Goal: Book appointment/travel/reservation

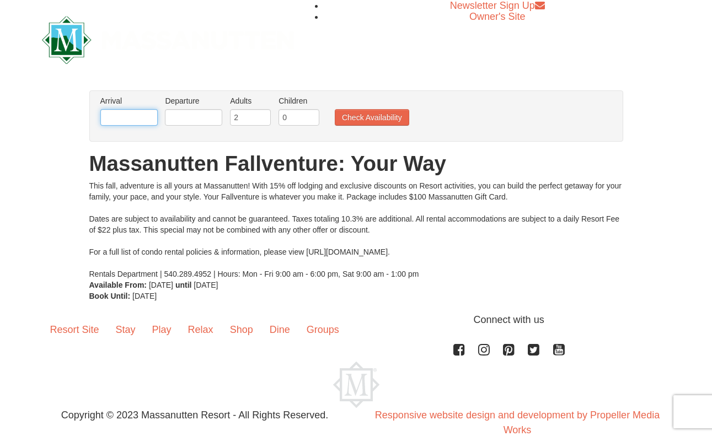
click at [119, 125] on input "text" at bounding box center [128, 117] width 57 height 17
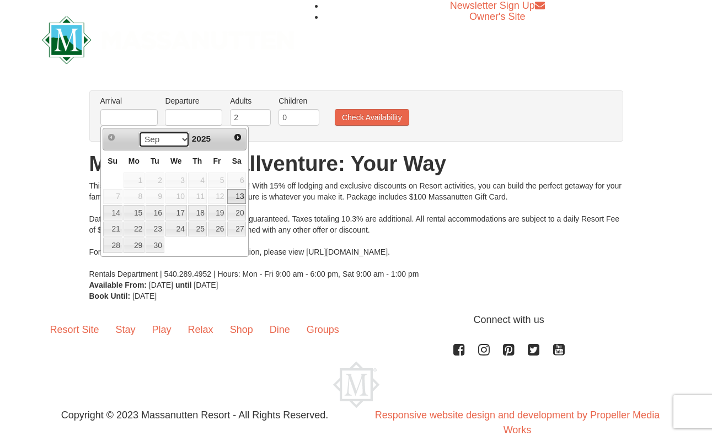
click at [158, 145] on select "Sep Oct Nov Dec" at bounding box center [163, 139] width 51 height 17
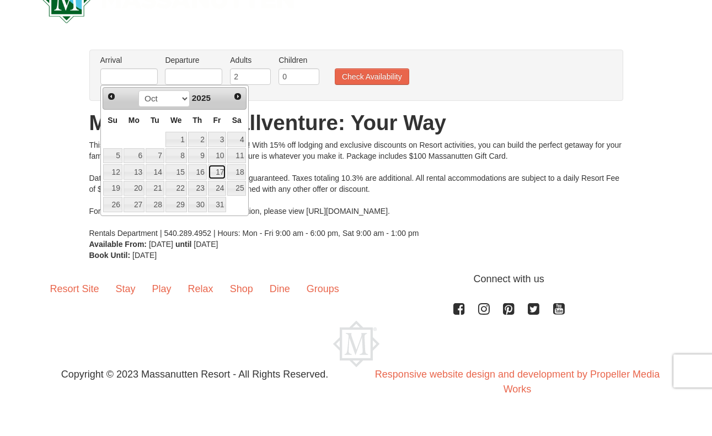
click at [222, 217] on link "17" at bounding box center [217, 212] width 19 height 15
type input "[DATE]"
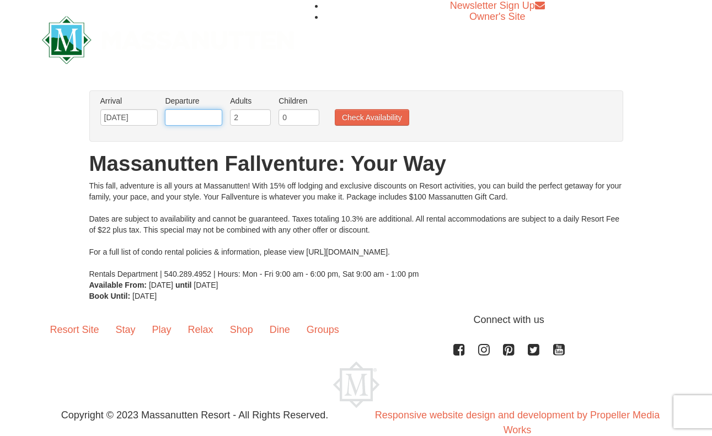
click at [195, 119] on input "text" at bounding box center [193, 117] width 57 height 17
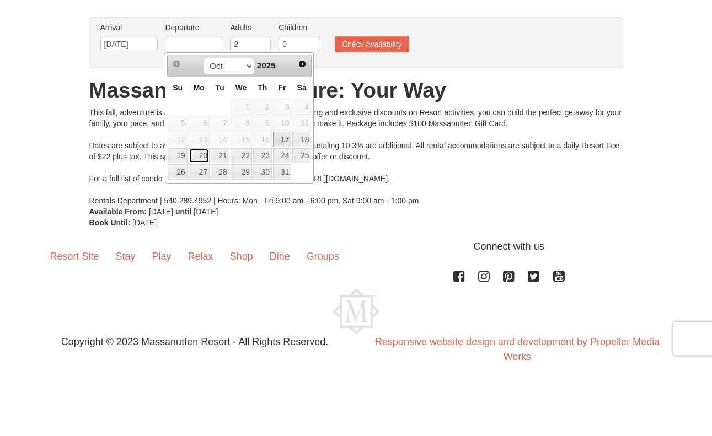
click at [198, 233] on link "20" at bounding box center [199, 229] width 21 height 15
type input "[DATE]"
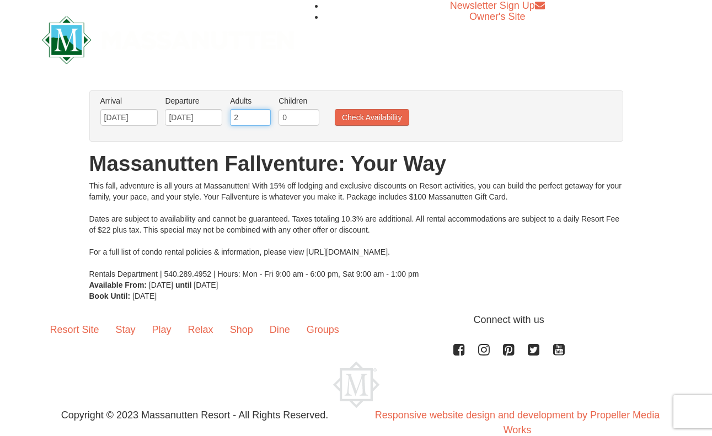
click at [245, 119] on input "2" at bounding box center [250, 117] width 41 height 17
type input "2"
type input "3"
click at [313, 136] on div "Arrival Please format dates MM/DD/YYYY Please format dates MM/DD/YYYY 10/17/202…" at bounding box center [356, 115] width 534 height 51
click at [304, 121] on input "0" at bounding box center [299, 117] width 41 height 17
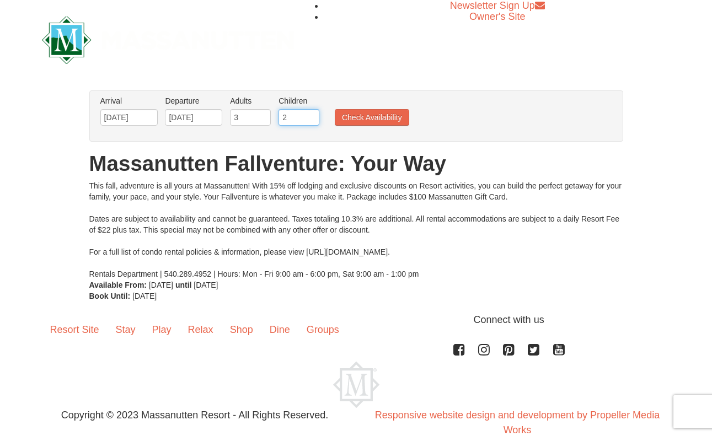
type input "2"
click at [371, 118] on button "Check Availability" at bounding box center [372, 117] width 74 height 17
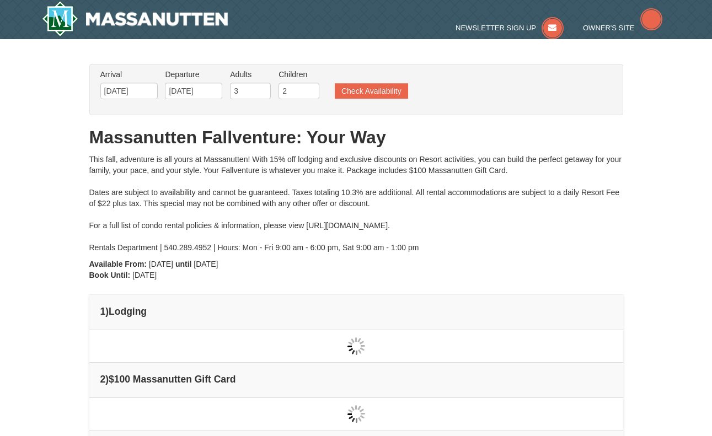
type input "[DATE]"
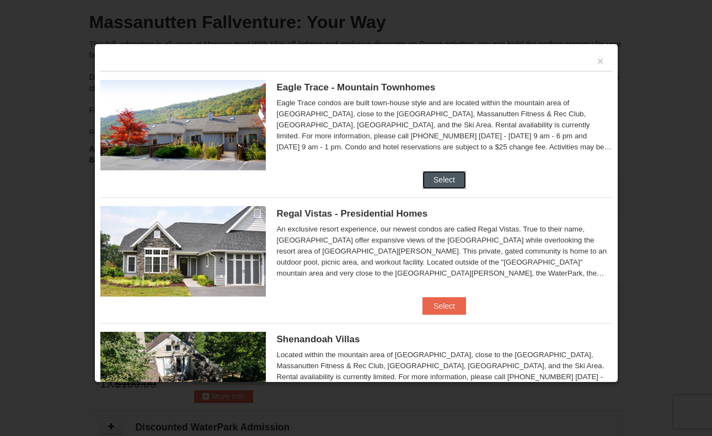
click at [455, 172] on button "Select" at bounding box center [445, 180] width 44 height 18
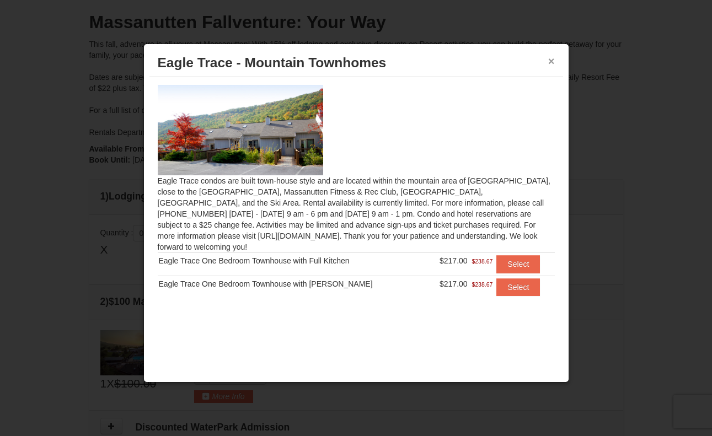
click at [549, 66] on button "×" at bounding box center [551, 61] width 7 height 11
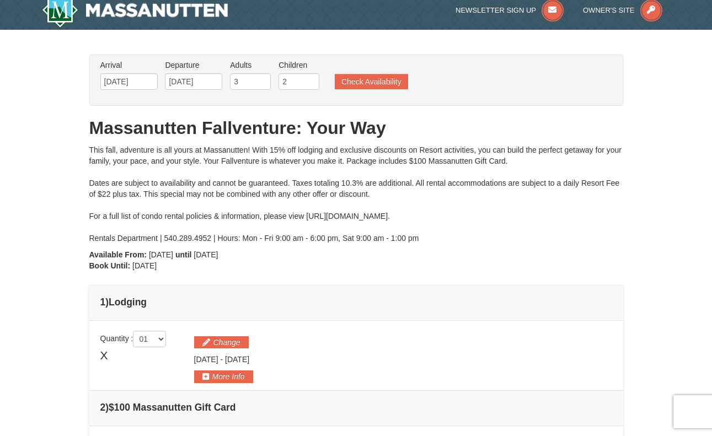
scroll to position [8, 0]
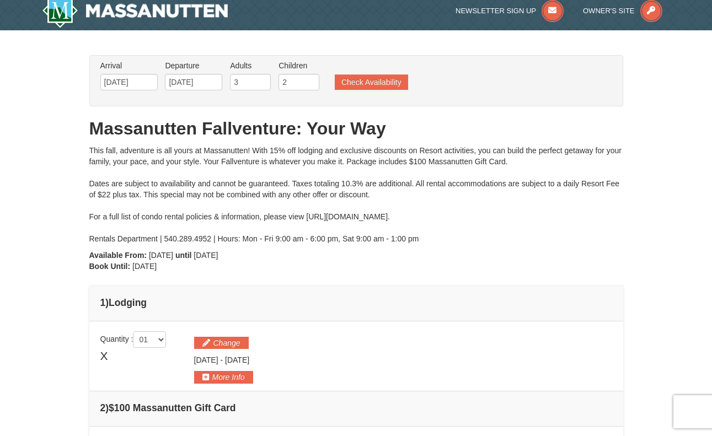
click at [366, 89] on button "Check Availability" at bounding box center [371, 81] width 73 height 15
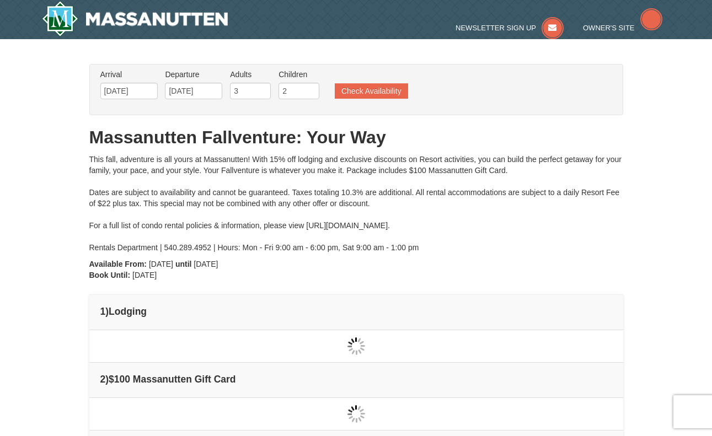
type input "[DATE]"
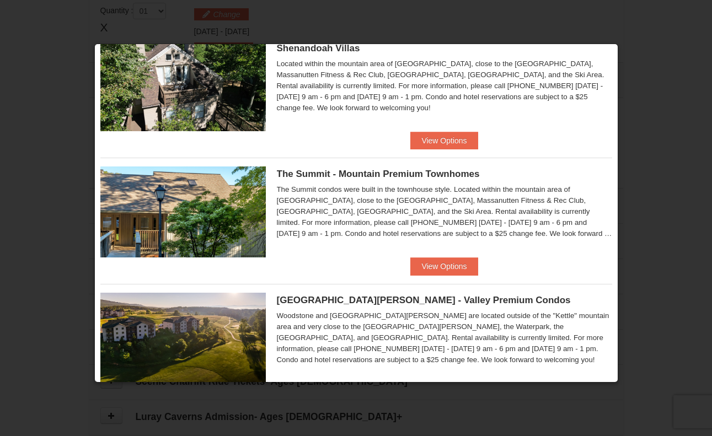
scroll to position [293, 0]
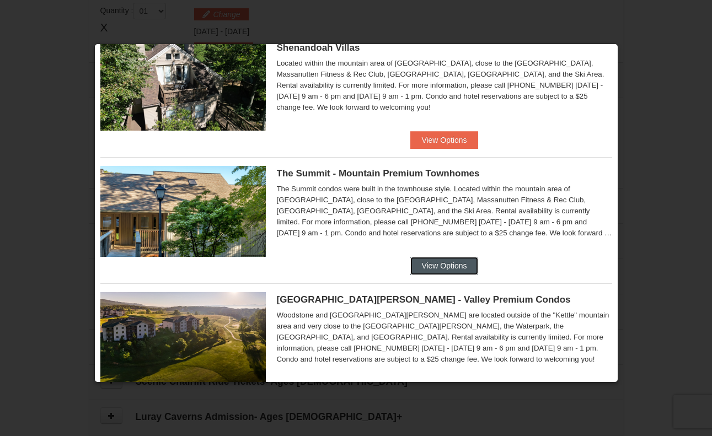
click at [451, 266] on button "View Options" at bounding box center [443, 266] width 67 height 18
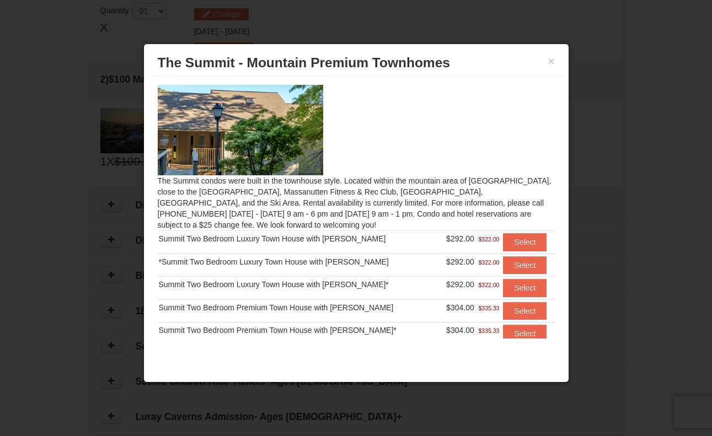
click at [551, 62] on button "×" at bounding box center [551, 61] width 7 height 11
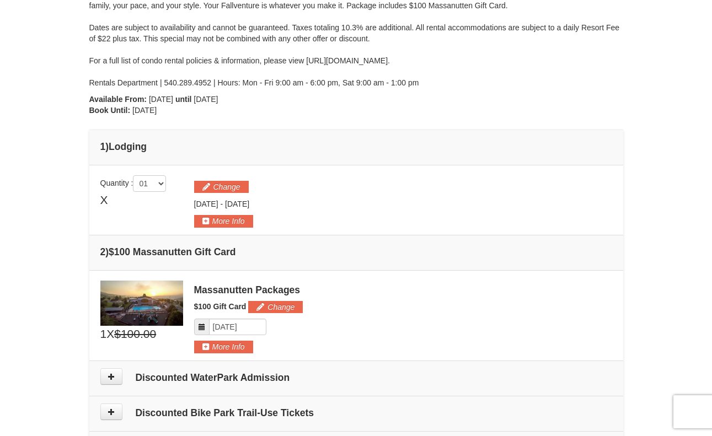
scroll to position [0, 0]
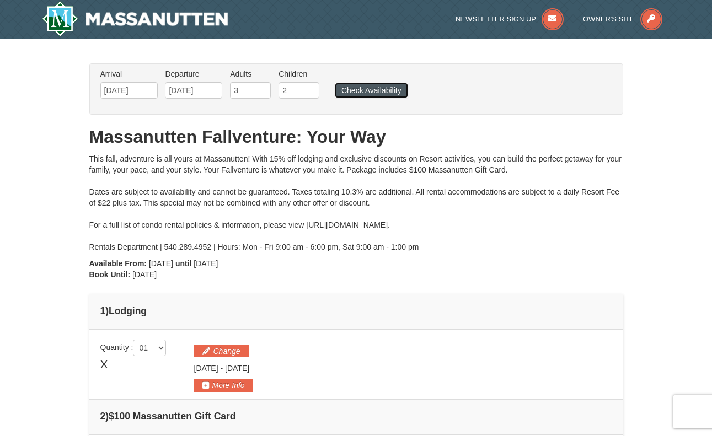
click at [381, 89] on button "Check Availability" at bounding box center [371, 90] width 73 height 15
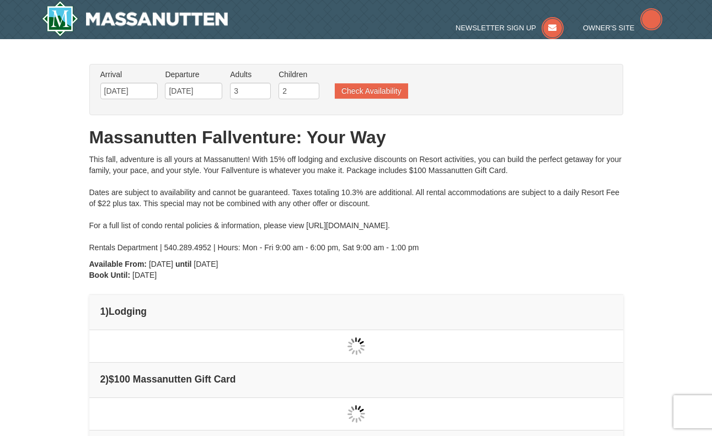
type input "[DATE]"
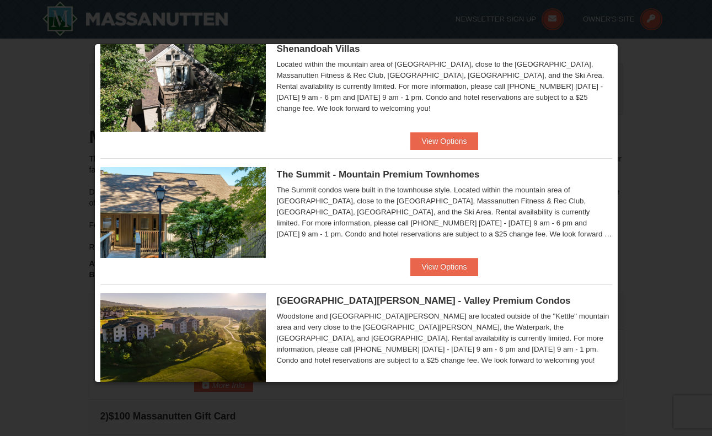
scroll to position [292, 0]
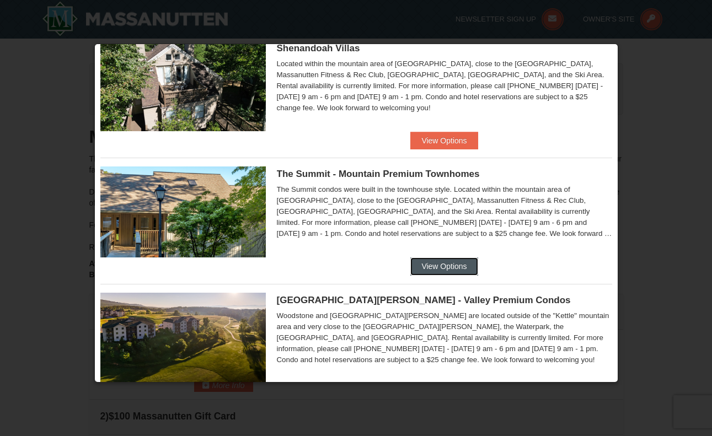
click at [437, 271] on button "View Options" at bounding box center [443, 267] width 67 height 18
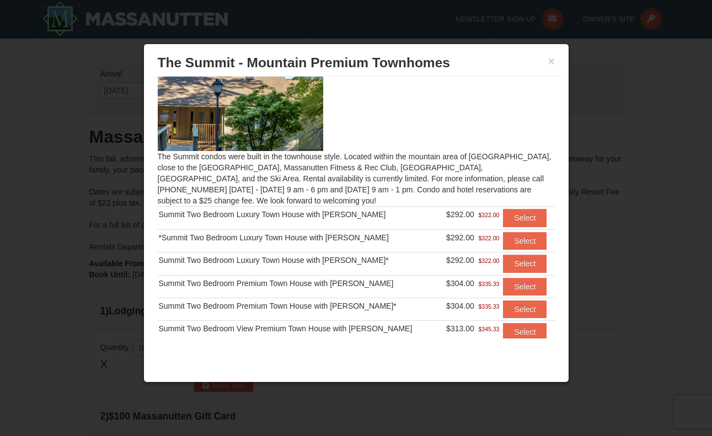
scroll to position [48, 0]
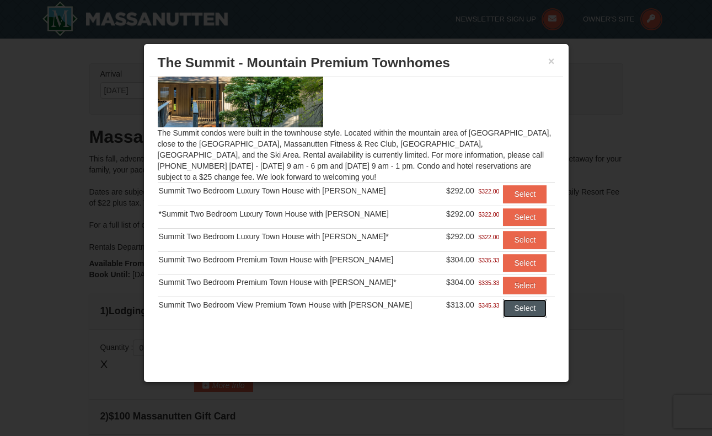
click at [516, 312] on button "Select" at bounding box center [525, 309] width 44 height 18
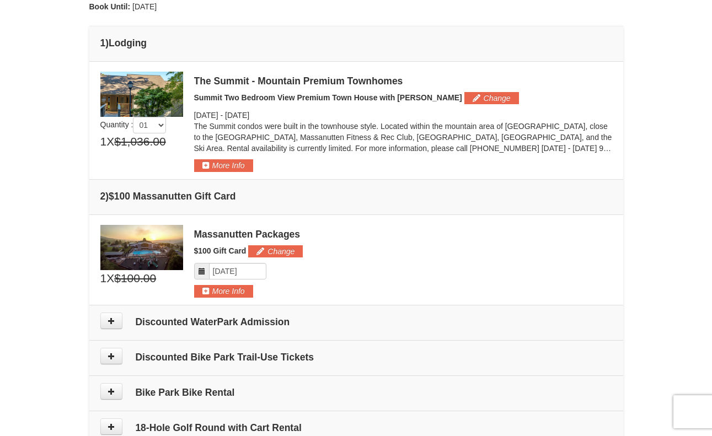
scroll to position [269, 0]
click at [220, 167] on button "More Info" at bounding box center [223, 165] width 59 height 12
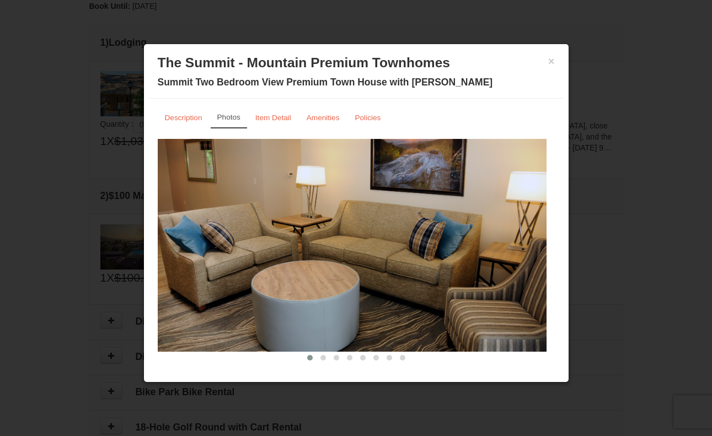
click at [321, 358] on span at bounding box center [324, 358] width 6 height 6
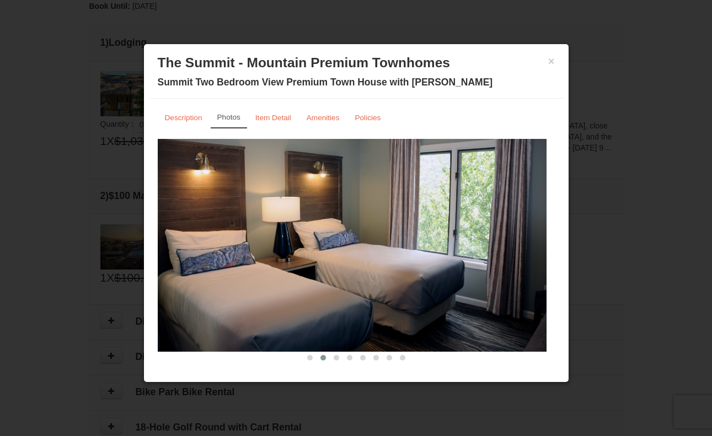
click at [334, 358] on span at bounding box center [337, 358] width 6 height 6
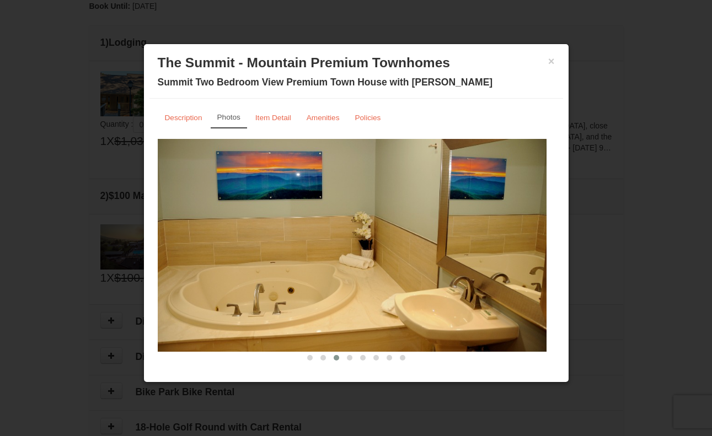
click at [347, 358] on span at bounding box center [350, 358] width 6 height 6
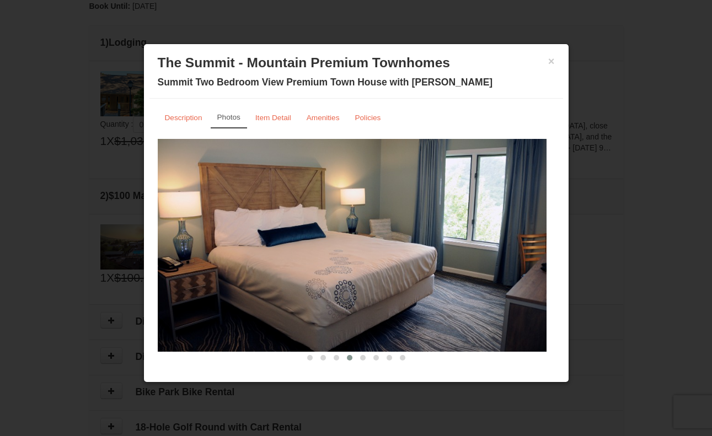
click at [360, 358] on span at bounding box center [363, 358] width 6 height 6
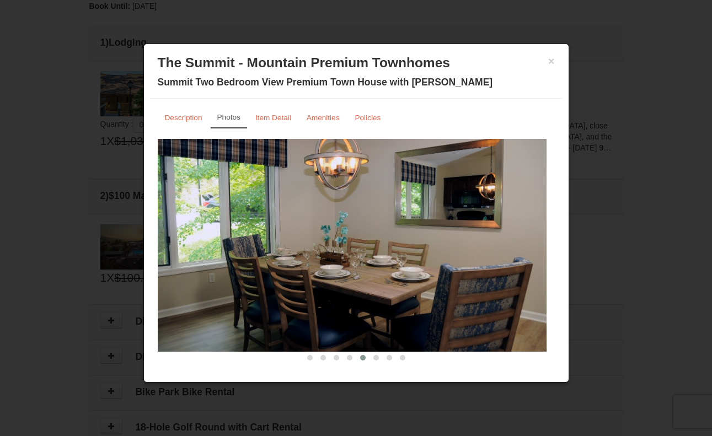
click at [373, 360] on span at bounding box center [376, 358] width 6 height 6
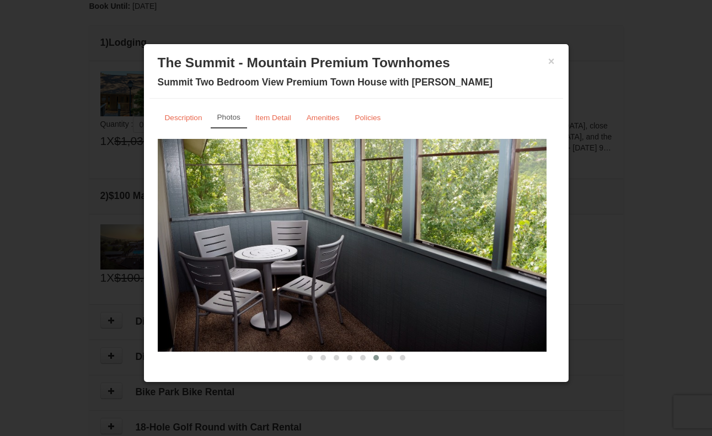
click at [373, 358] on span at bounding box center [376, 358] width 6 height 6
click at [387, 359] on span at bounding box center [390, 358] width 6 height 6
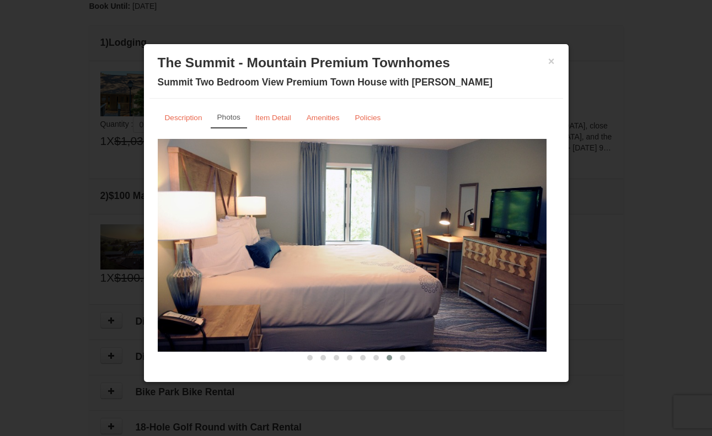
click at [400, 358] on span at bounding box center [403, 358] width 6 height 6
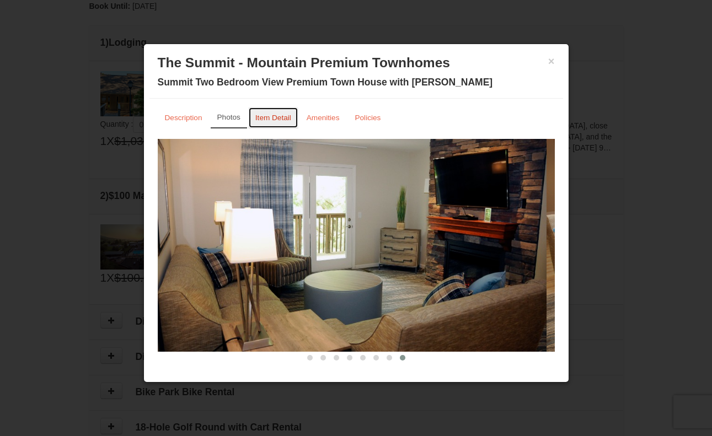
click at [274, 110] on link "Item Detail" at bounding box center [273, 118] width 50 height 22
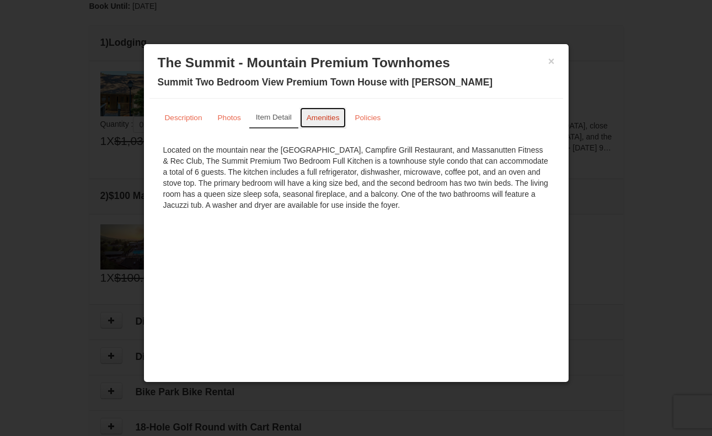
click at [323, 126] on link "Amenities" at bounding box center [323, 118] width 47 height 22
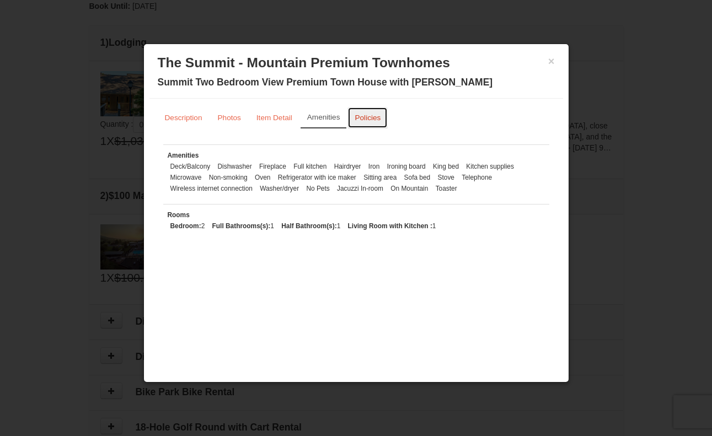
click at [366, 124] on link "Policies" at bounding box center [368, 118] width 40 height 22
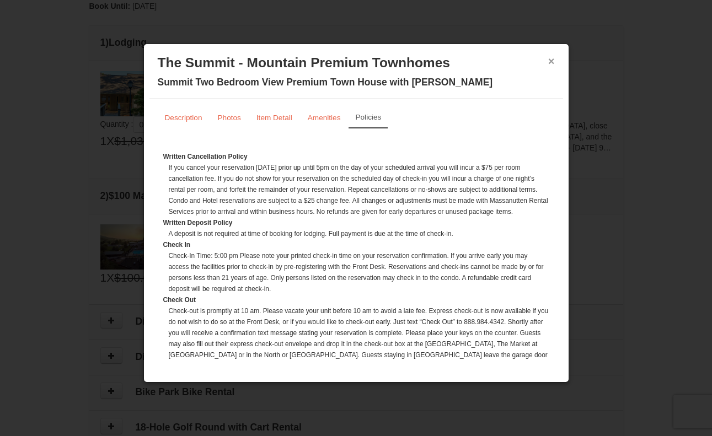
click at [550, 61] on button "×" at bounding box center [551, 61] width 7 height 11
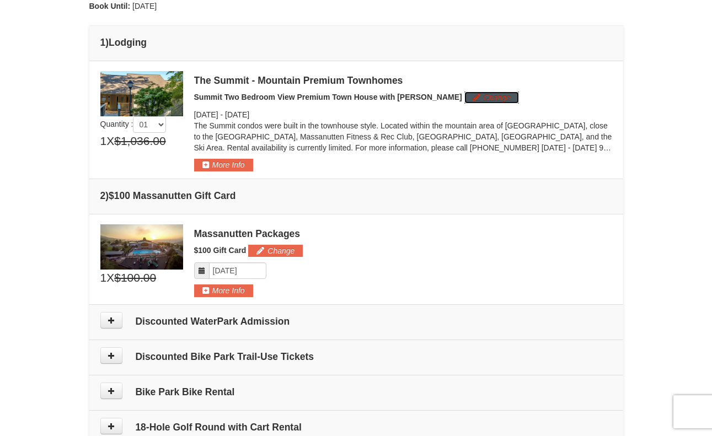
click at [465, 95] on button "Change" at bounding box center [492, 98] width 55 height 12
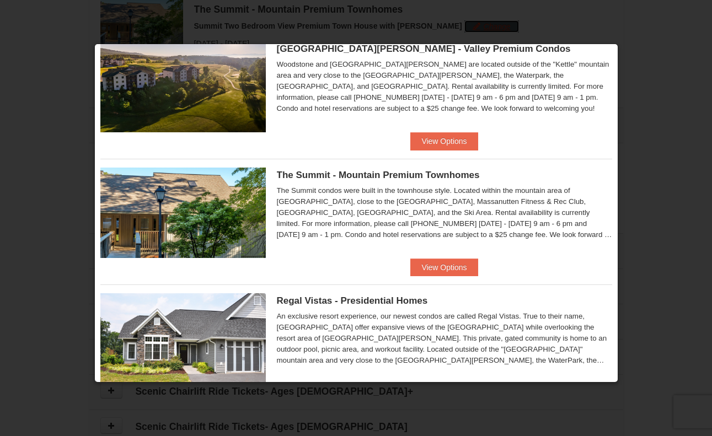
scroll to position [425, 0]
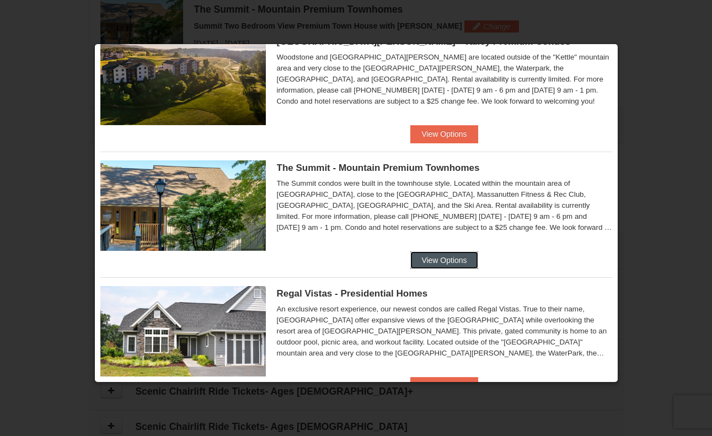
click at [457, 264] on button "View Options" at bounding box center [443, 261] width 67 height 18
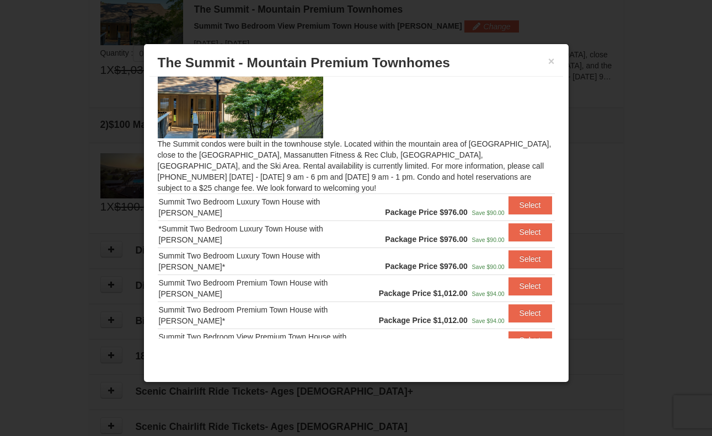
scroll to position [35, 0]
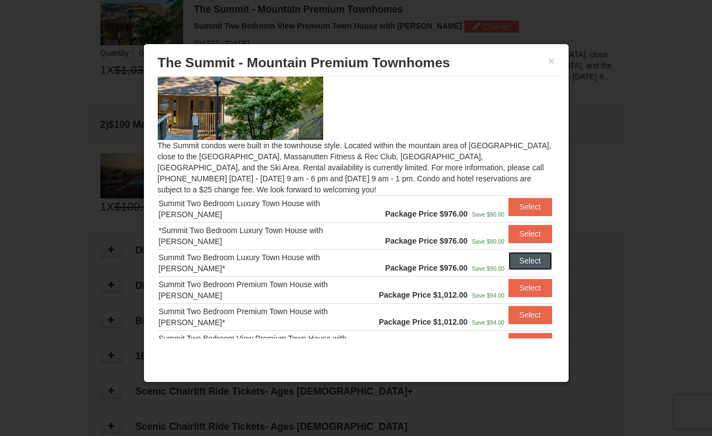
click at [526, 264] on button "Select" at bounding box center [531, 261] width 44 height 18
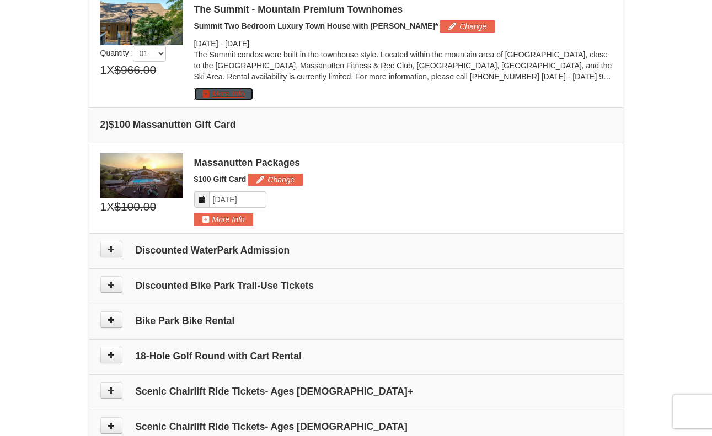
click at [245, 98] on button "More Info" at bounding box center [223, 94] width 59 height 12
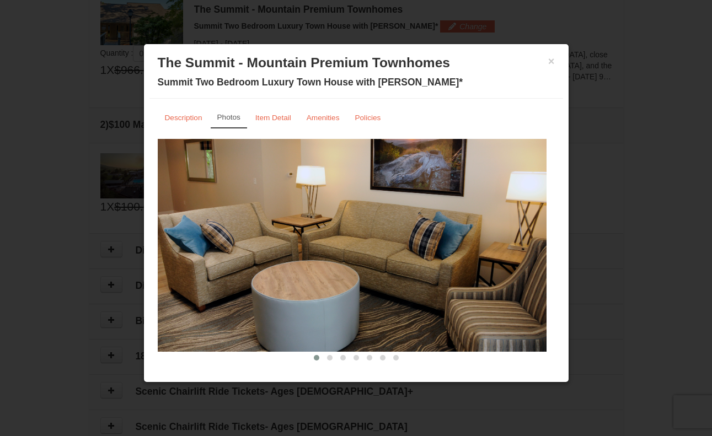
scroll to position [11, 0]
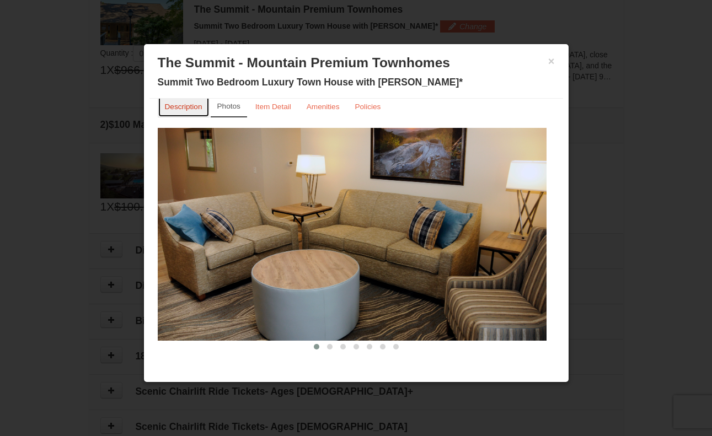
click at [173, 116] on link "Description" at bounding box center [184, 107] width 52 height 22
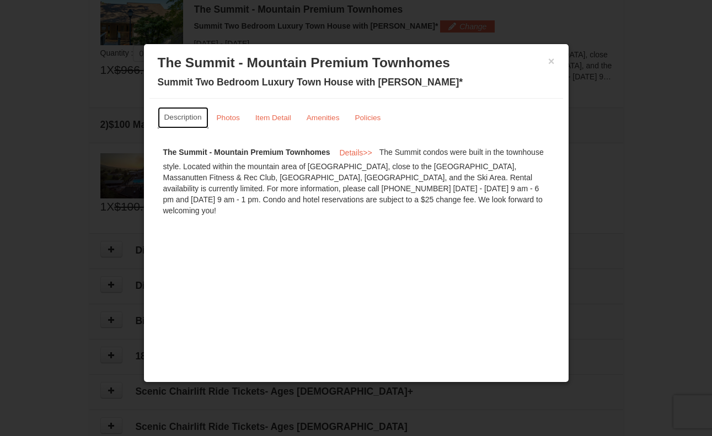
scroll to position [0, 0]
click at [353, 151] on span "Details" at bounding box center [351, 152] width 24 height 9
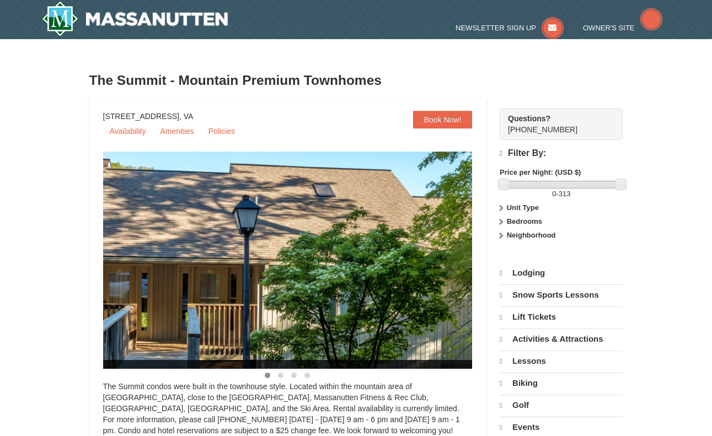
select select "9"
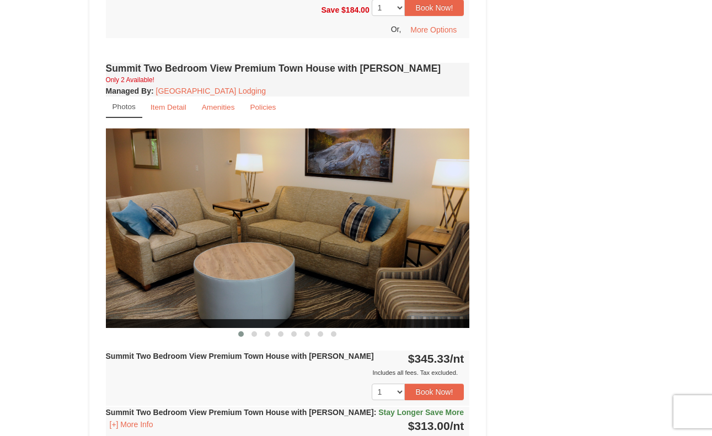
scroll to position [3050, 0]
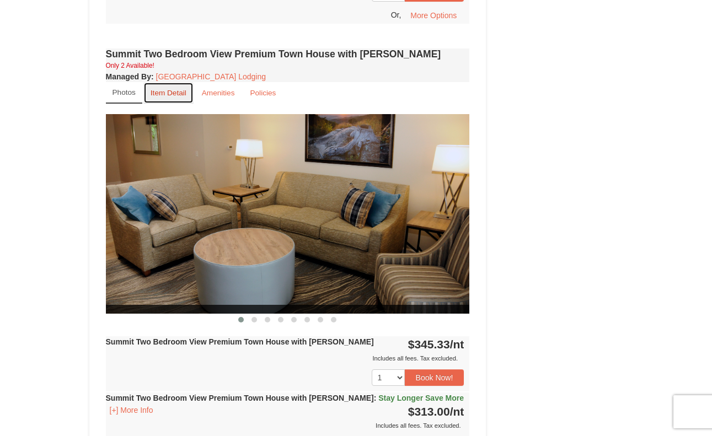
click at [173, 89] on small "Item Detail" at bounding box center [169, 93] width 36 height 8
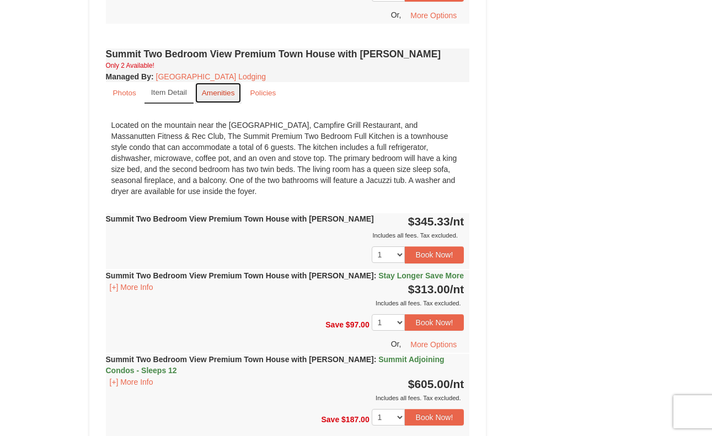
click at [219, 89] on small "Amenities" at bounding box center [218, 93] width 33 height 8
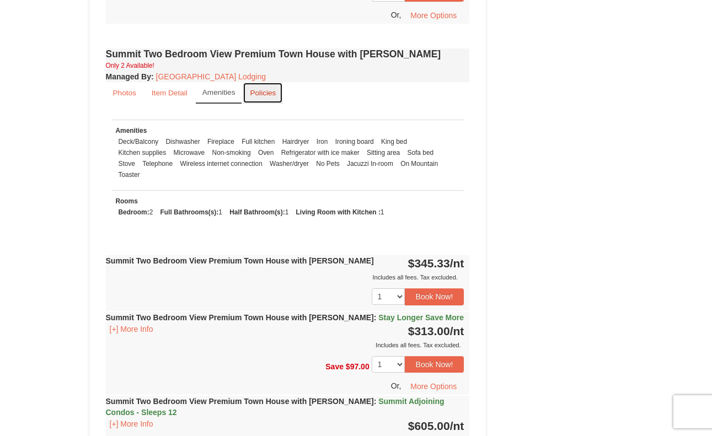
click at [259, 89] on small "Policies" at bounding box center [263, 93] width 26 height 8
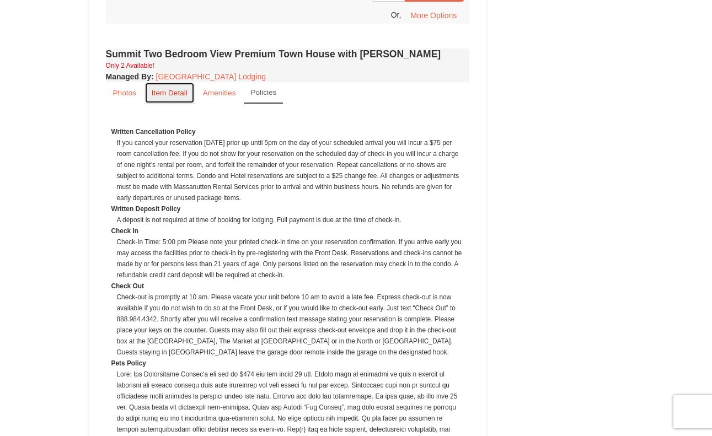
click at [162, 89] on small "Item Detail" at bounding box center [170, 93] width 36 height 8
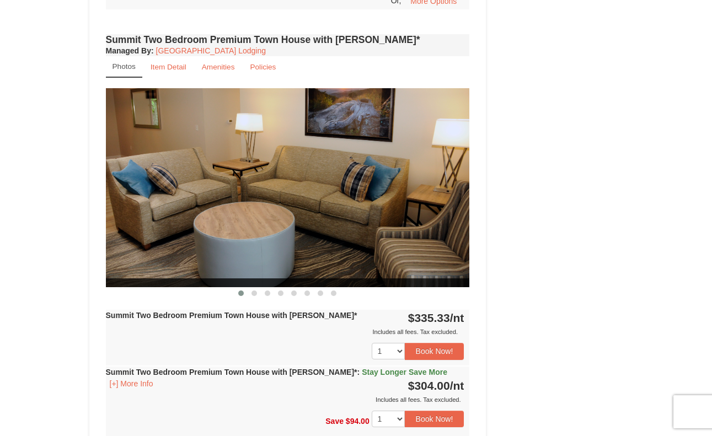
scroll to position [2529, 0]
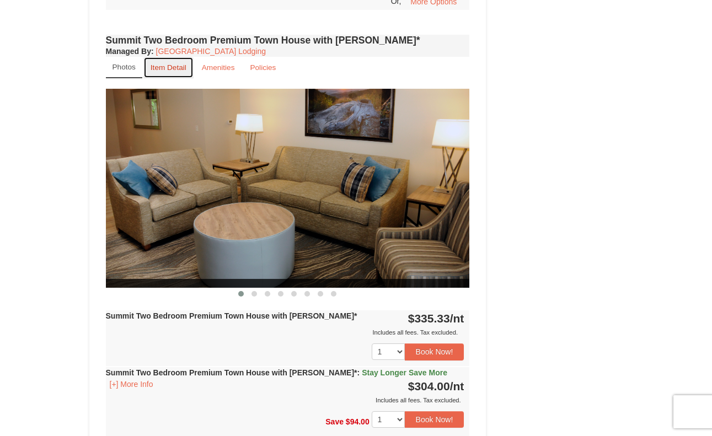
click at [173, 63] on small "Item Detail" at bounding box center [169, 67] width 36 height 8
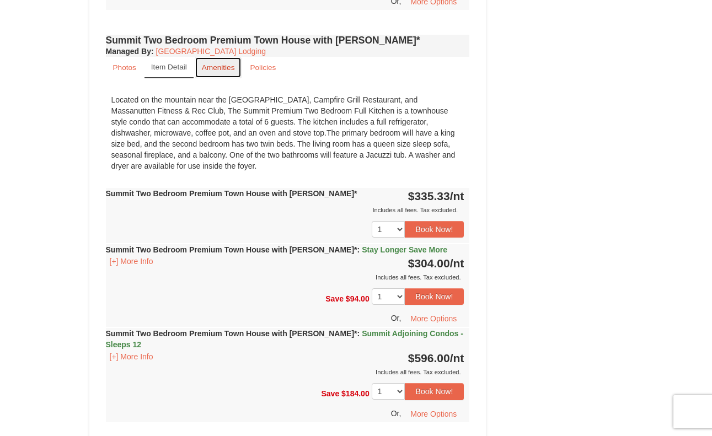
click at [220, 57] on link "Amenities" at bounding box center [218, 68] width 47 height 22
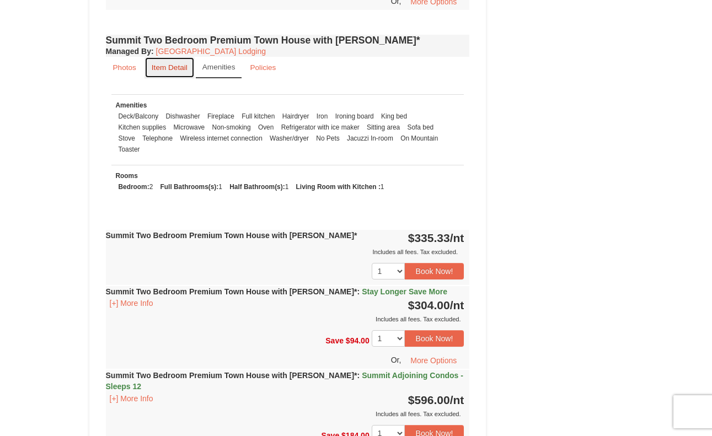
click at [167, 63] on small "Item Detail" at bounding box center [170, 67] width 36 height 8
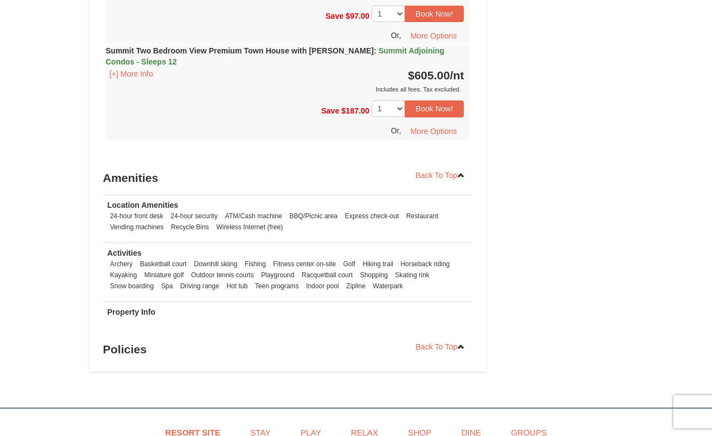
scroll to position [3237, 0]
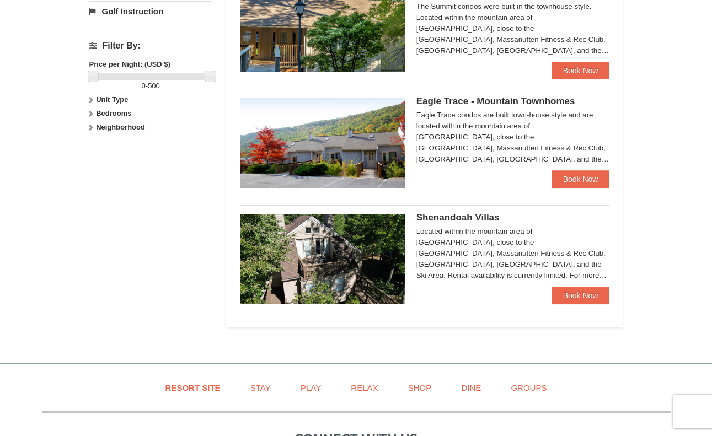
scroll to position [489, 0]
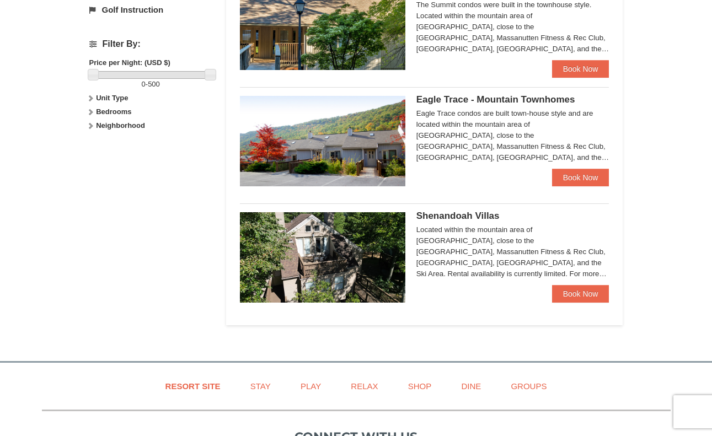
click at [522, 102] on span "Eagle Trace - Mountain Townhomes" at bounding box center [496, 99] width 159 height 10
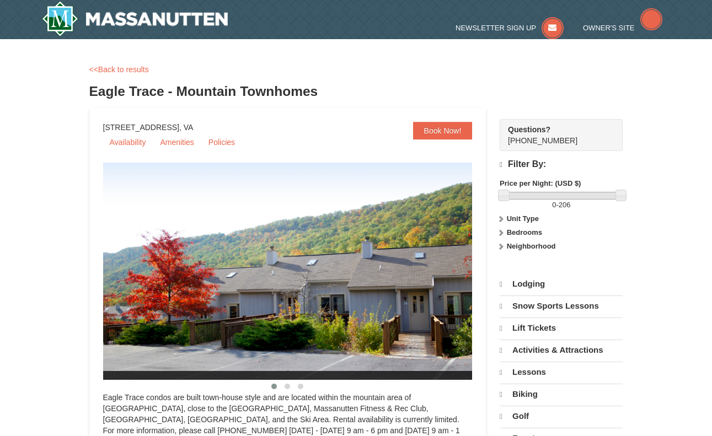
select select "9"
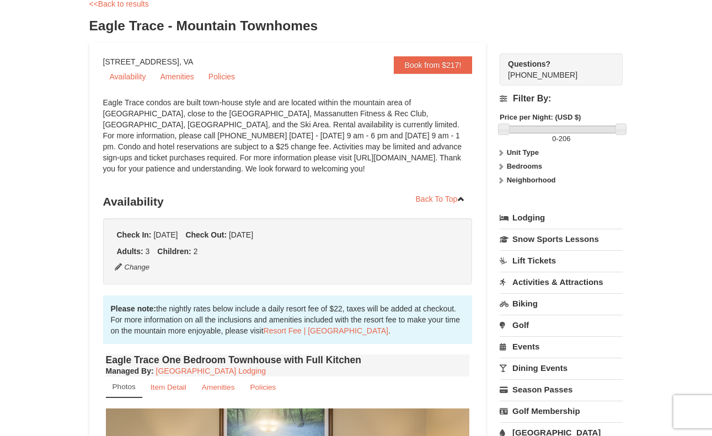
scroll to position [65, 0]
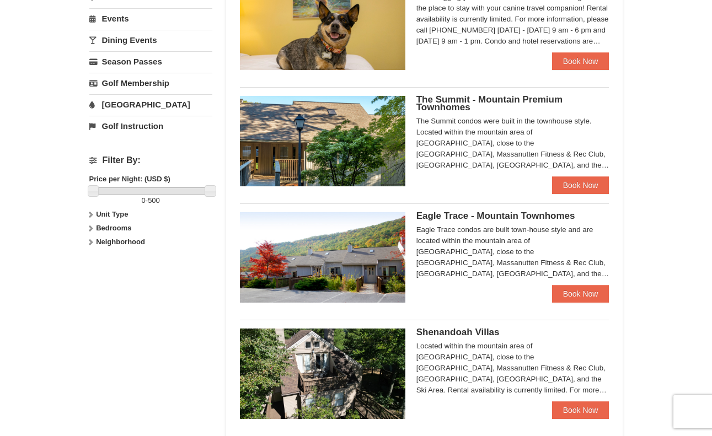
scroll to position [372, 0]
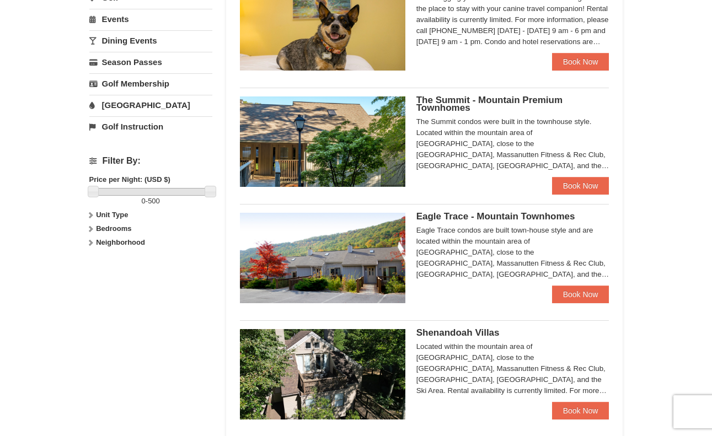
click at [339, 131] on img at bounding box center [323, 142] width 166 height 90
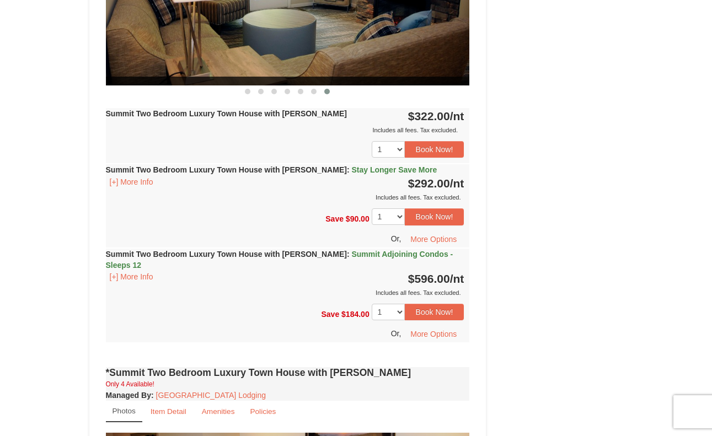
scroll to position [580, 0]
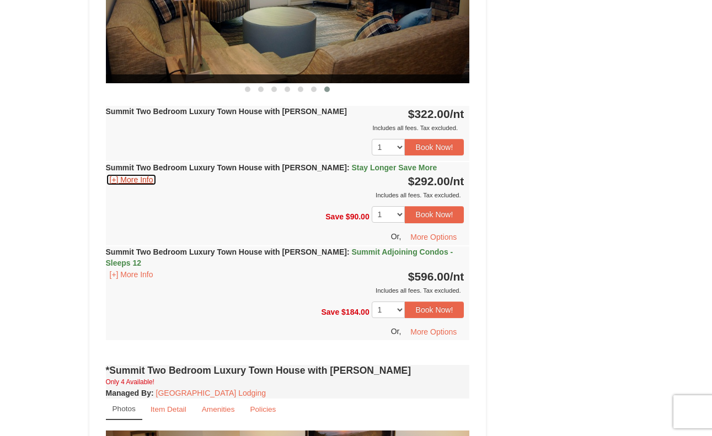
click at [136, 182] on button "[+] More Info" at bounding box center [131, 180] width 51 height 12
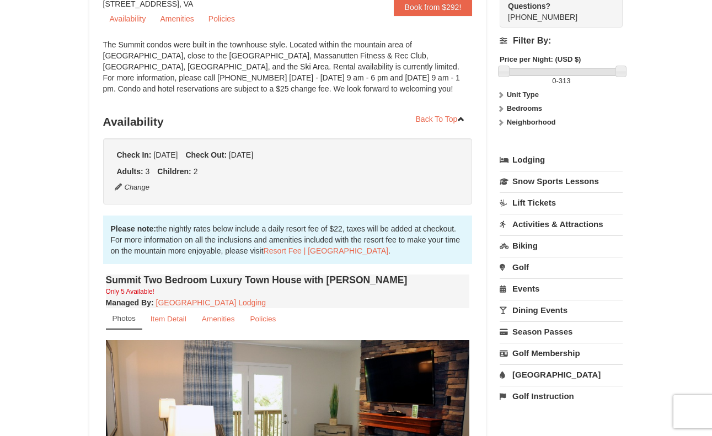
scroll to position [130, 0]
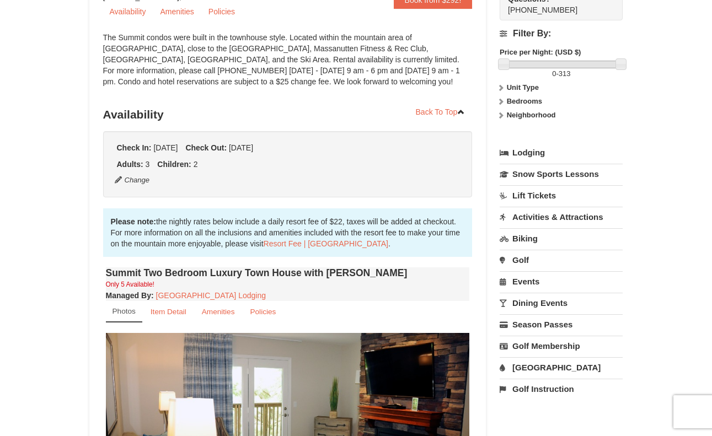
click at [518, 88] on strong "Unit Type" at bounding box center [523, 87] width 32 height 8
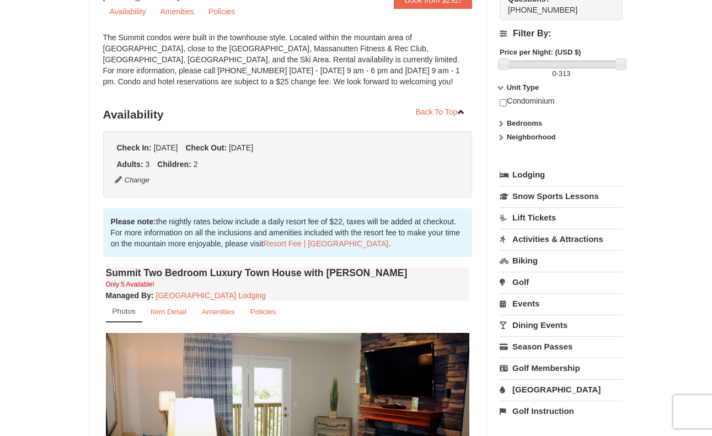
click at [536, 136] on strong "Neighborhood" at bounding box center [531, 137] width 49 height 8
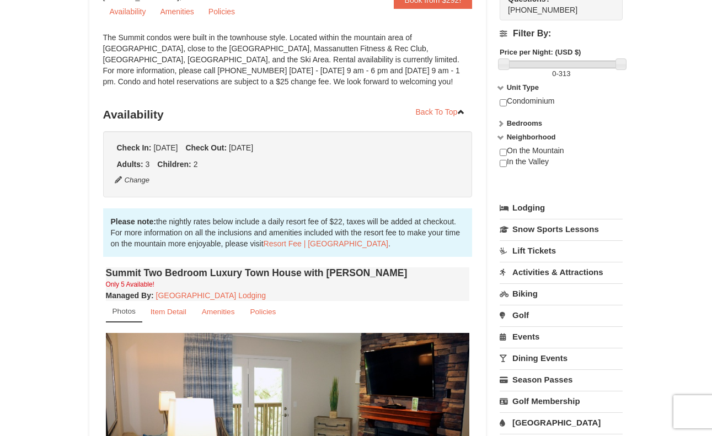
click at [533, 127] on strong "Bedrooms" at bounding box center [524, 123] width 35 height 8
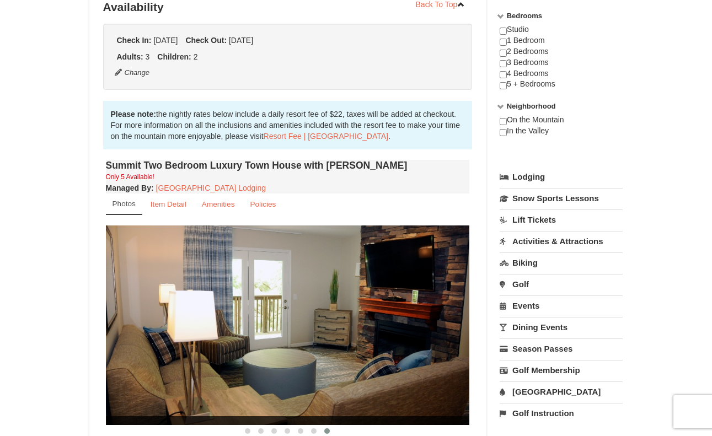
scroll to position [260, 0]
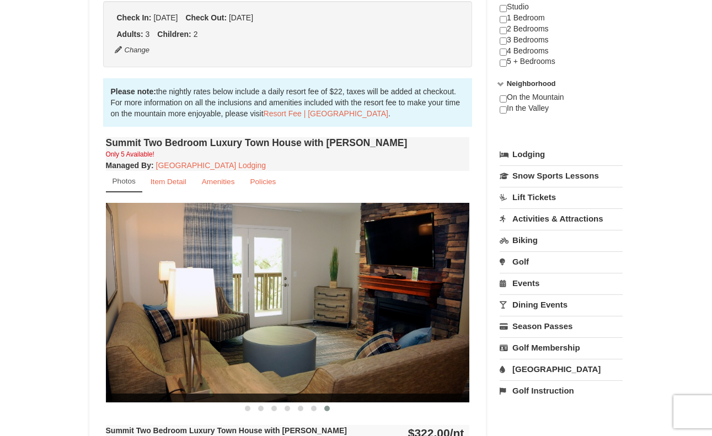
click at [574, 210] on link "Activities & Attractions" at bounding box center [561, 219] width 123 height 20
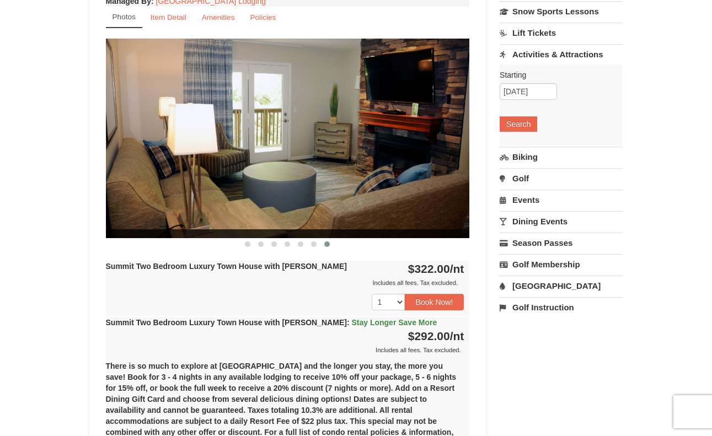
scroll to position [425, 0]
click at [535, 287] on link "[GEOGRAPHIC_DATA]" at bounding box center [561, 286] width 123 height 20
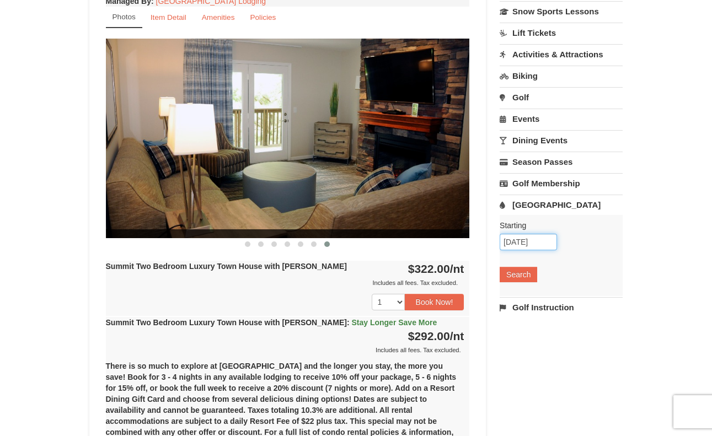
click at [530, 241] on input "10/17/2025" at bounding box center [528, 242] width 57 height 17
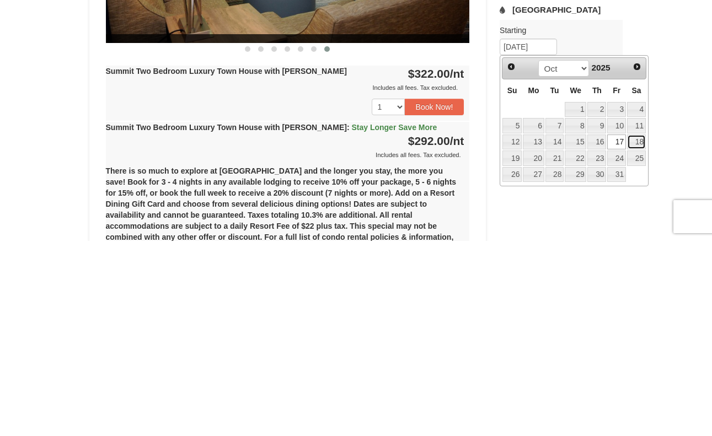
click at [641, 335] on link "18" at bounding box center [636, 337] width 19 height 15
type input "[DATE]"
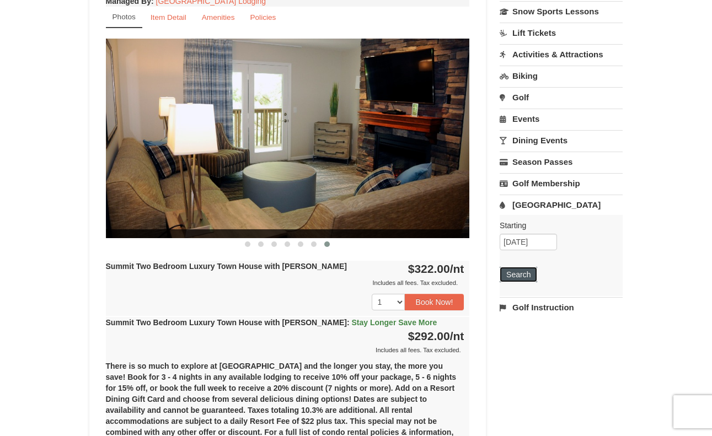
click at [516, 271] on button "Search" at bounding box center [519, 274] width 38 height 15
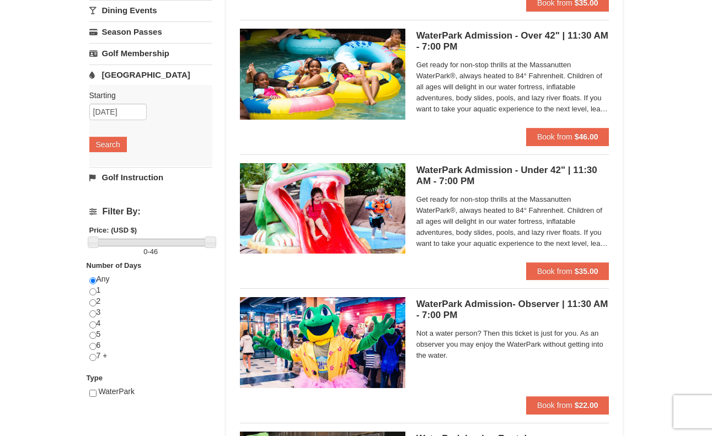
scroll to position [225, 0]
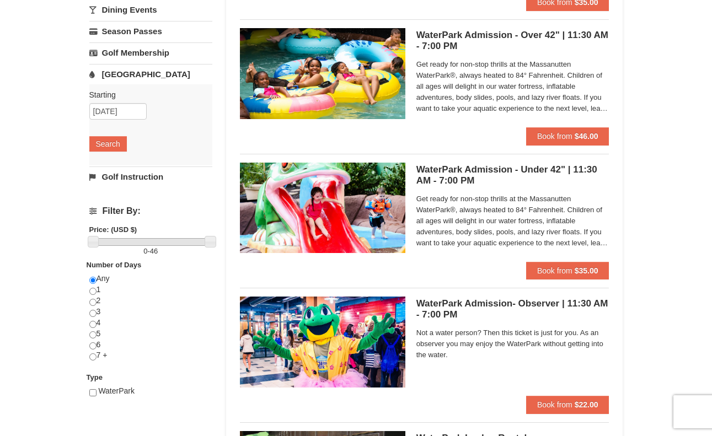
click at [438, 46] on h5 "WaterPark Admission - Over 42" | 11:30 AM - 7:00 PM Massanutten Indoor/Outdoor …" at bounding box center [513, 41] width 193 height 22
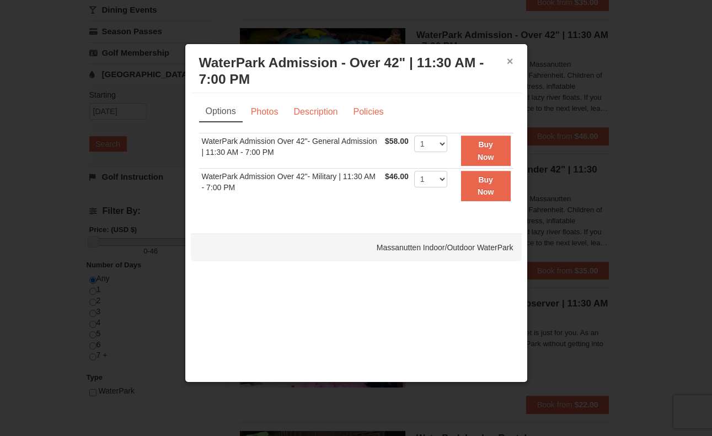
click at [510, 65] on button "×" at bounding box center [510, 61] width 7 height 11
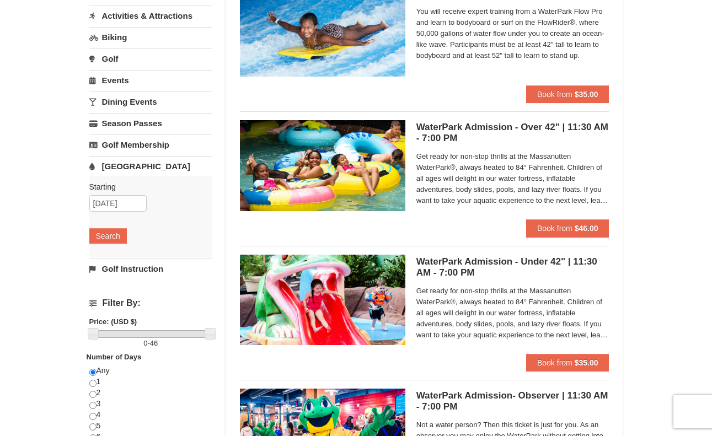
scroll to position [135, 0]
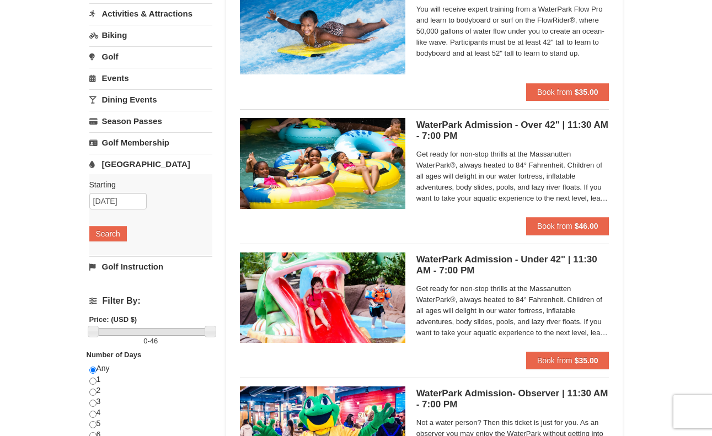
click at [561, 264] on h5 "WaterPark Admission - Under 42" | 11:30 AM - 7:00 PM Massanutten Indoor/Outdoor…" at bounding box center [513, 265] width 193 height 22
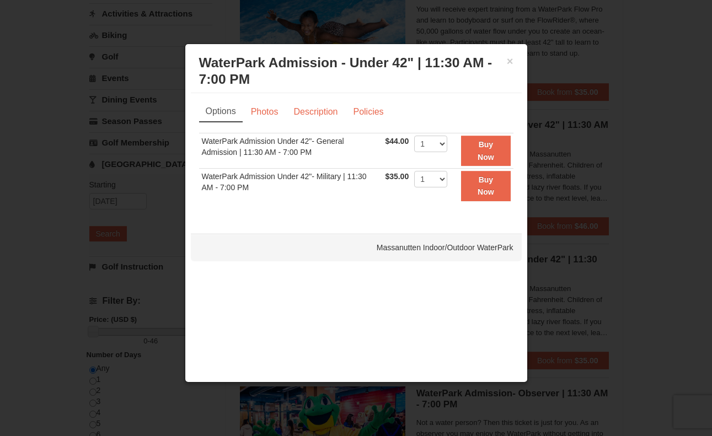
click at [647, 159] on div at bounding box center [356, 218] width 712 height 436
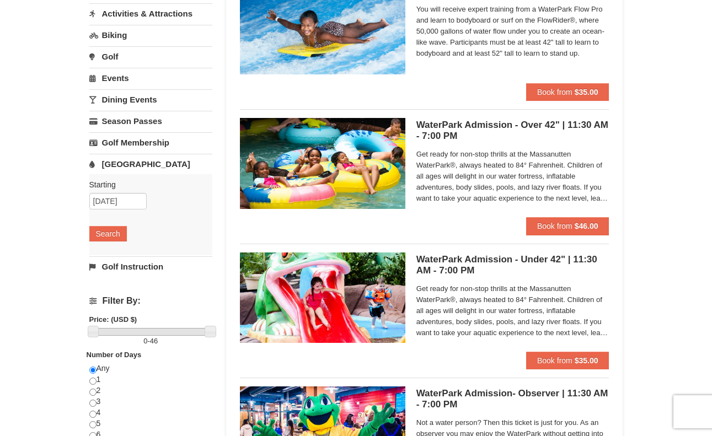
click at [550, 128] on h5 "WaterPark Admission - Over 42" | 11:30 AM - 7:00 PM Massanutten Indoor/Outdoor …" at bounding box center [513, 131] width 193 height 22
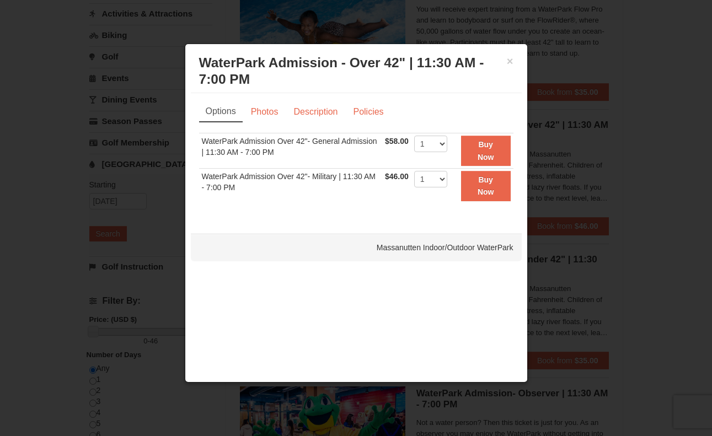
click at [653, 182] on div at bounding box center [356, 218] width 712 height 436
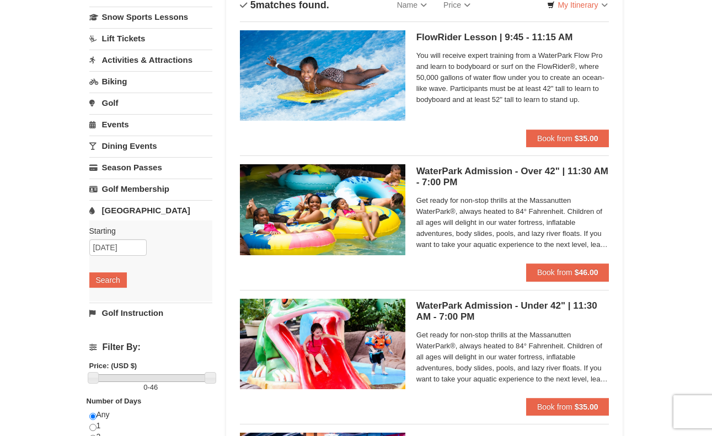
scroll to position [91, 0]
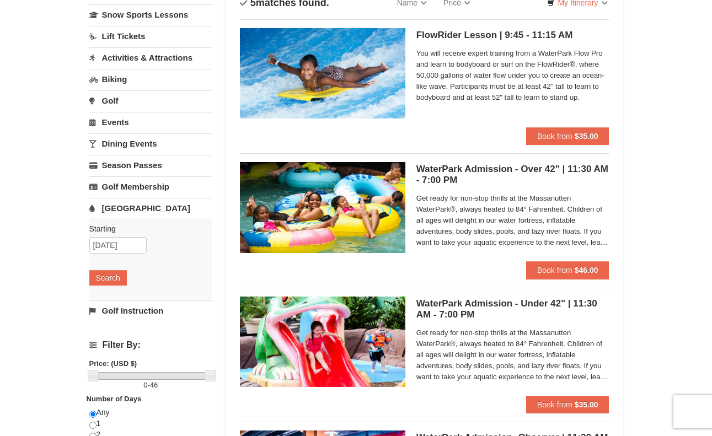
click at [461, 172] on h5 "WaterPark Admission - Over 42" | 11:30 AM - 7:00 PM Massanutten Indoor/Outdoor …" at bounding box center [513, 175] width 193 height 22
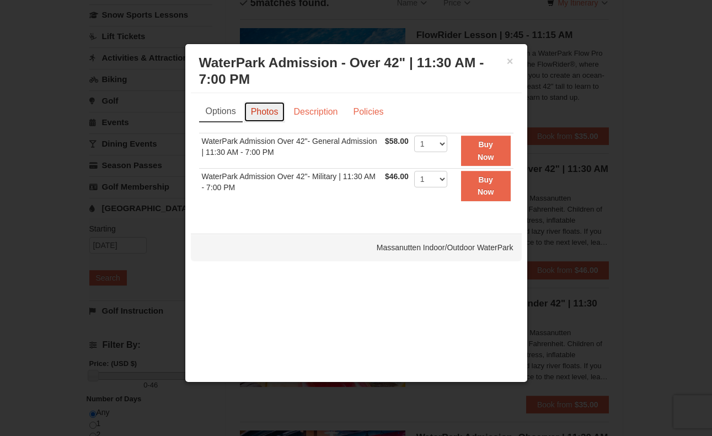
click at [265, 111] on link "Photos" at bounding box center [265, 112] width 42 height 21
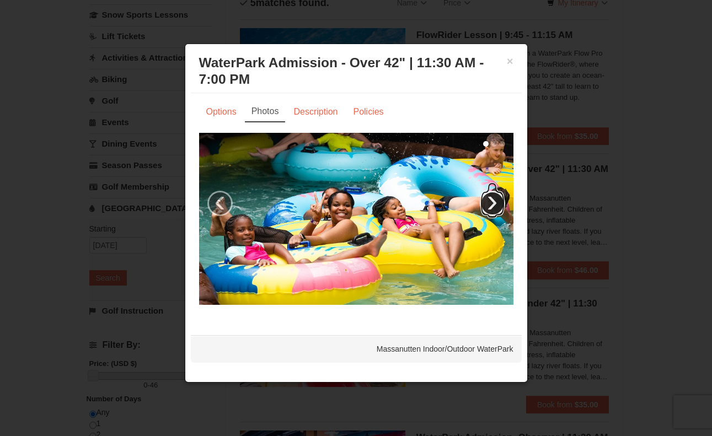
click at [485, 211] on link "›" at bounding box center [492, 203] width 25 height 25
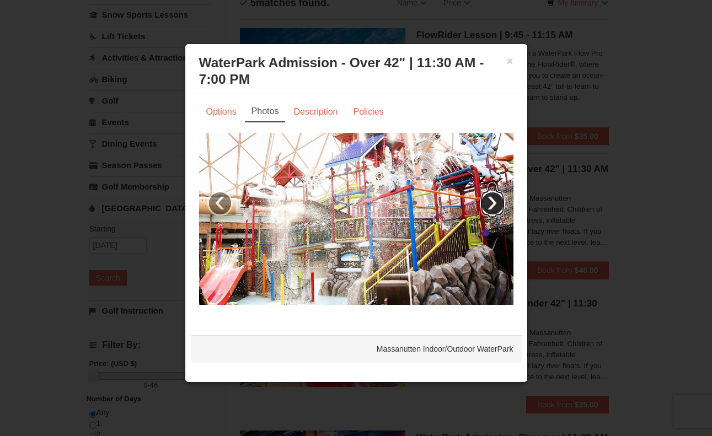
click at [499, 207] on link "›" at bounding box center [492, 203] width 25 height 25
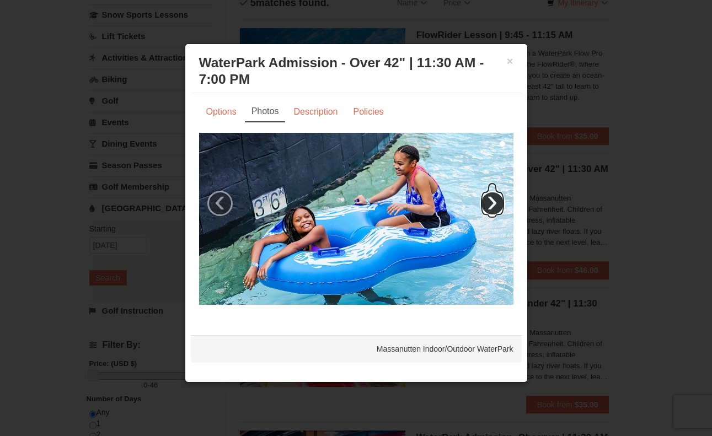
click at [486, 207] on link "›" at bounding box center [492, 203] width 25 height 25
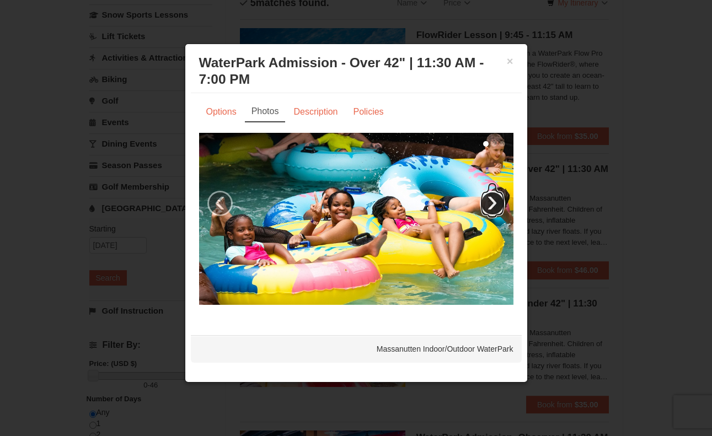
click at [493, 204] on link "›" at bounding box center [492, 203] width 25 height 25
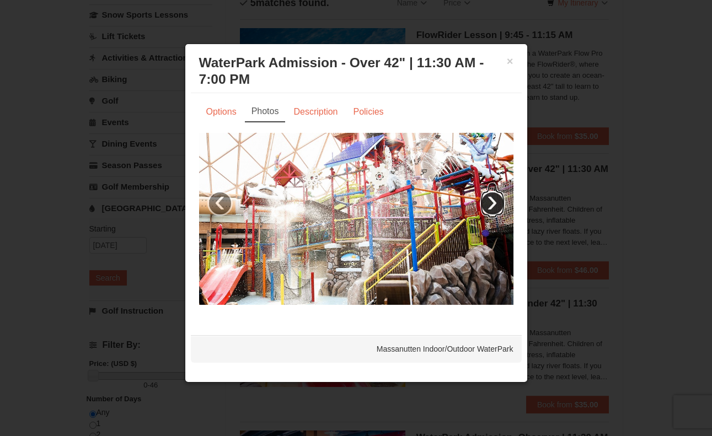
click at [492, 204] on link "›" at bounding box center [492, 203] width 25 height 25
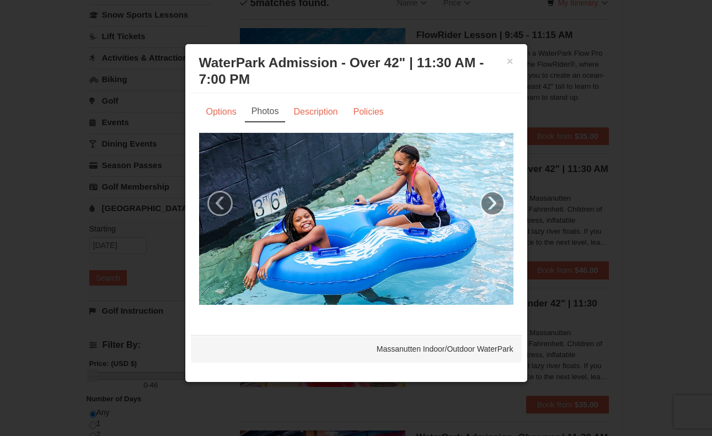
click at [320, 114] on link "Description" at bounding box center [315, 112] width 58 height 21
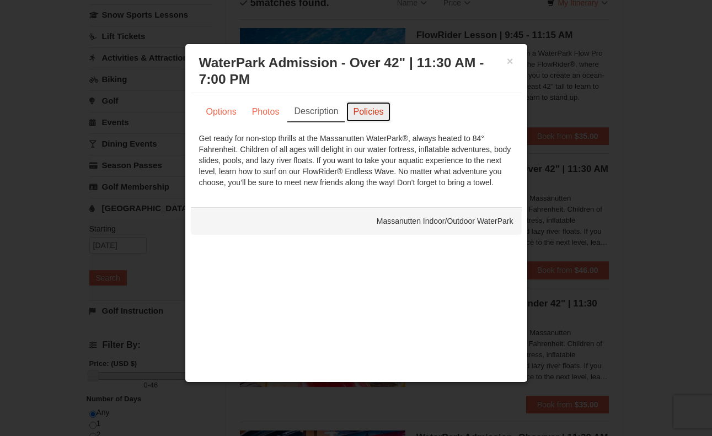
click at [373, 113] on link "Policies" at bounding box center [368, 112] width 45 height 21
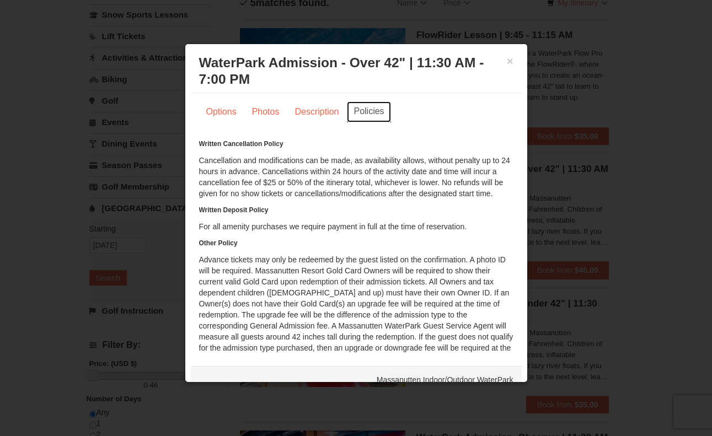
scroll to position [51, 0]
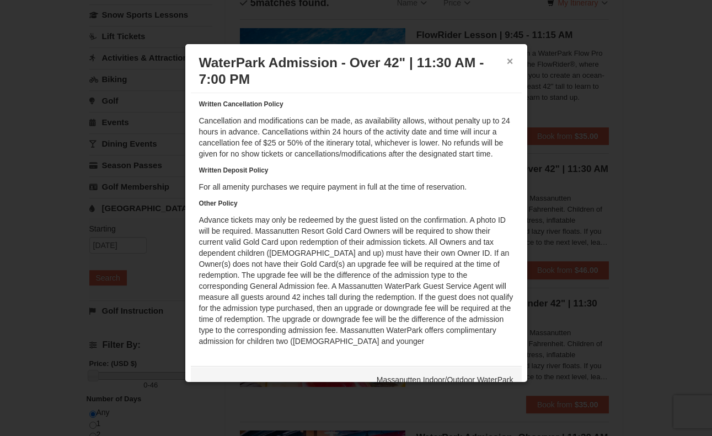
click at [507, 65] on button "×" at bounding box center [510, 61] width 7 height 11
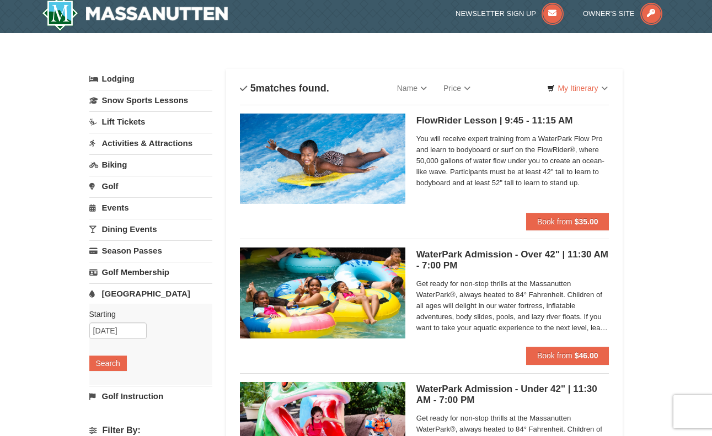
scroll to position [0, 0]
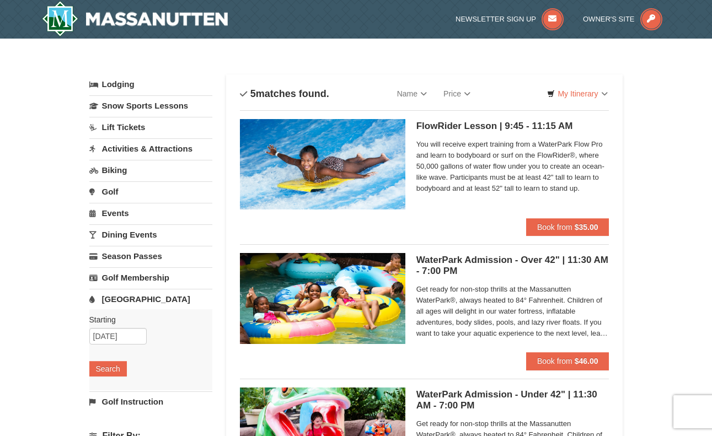
click at [113, 194] on link "Golf" at bounding box center [150, 192] width 123 height 20
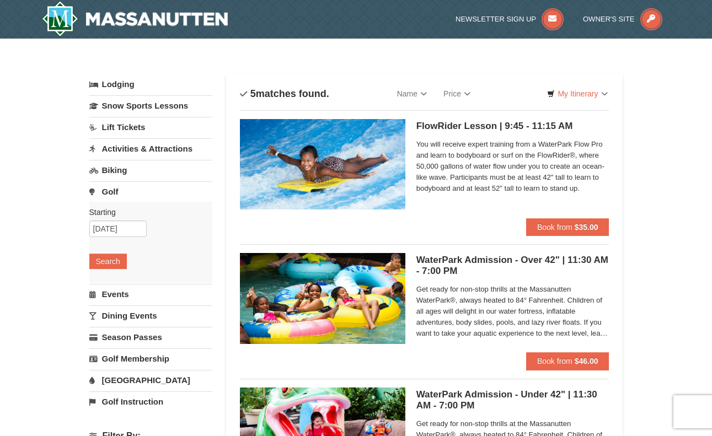
click at [113, 196] on link "Golf" at bounding box center [150, 192] width 123 height 20
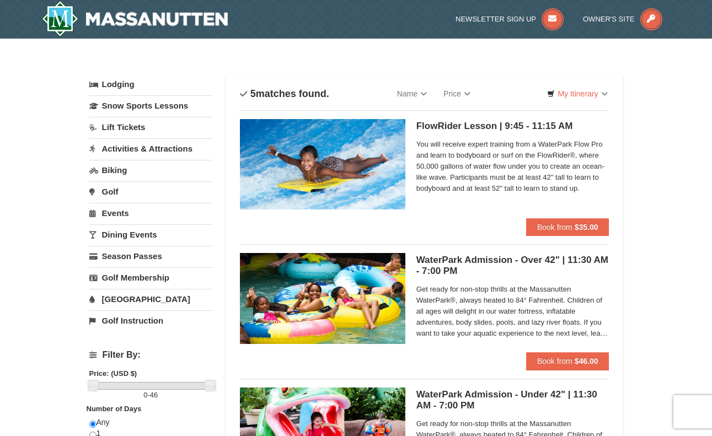
click at [172, 150] on link "Activities & Attractions" at bounding box center [150, 148] width 123 height 20
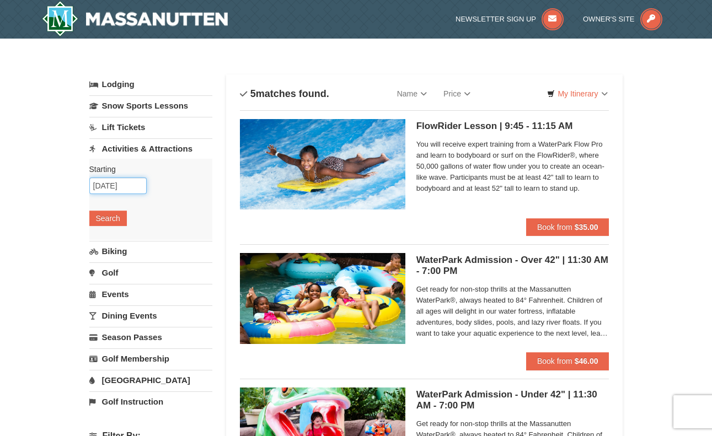
click at [134, 188] on input "[DATE]" at bounding box center [117, 186] width 57 height 17
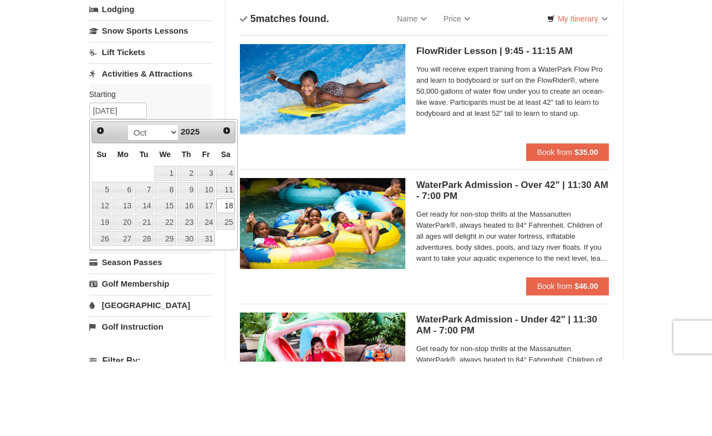
click at [52, 247] on div "× Categories List Filter My Itinerary Questions? 1-540-289-9441 Lodging Arrival…" at bounding box center [356, 425] width 712 height 773
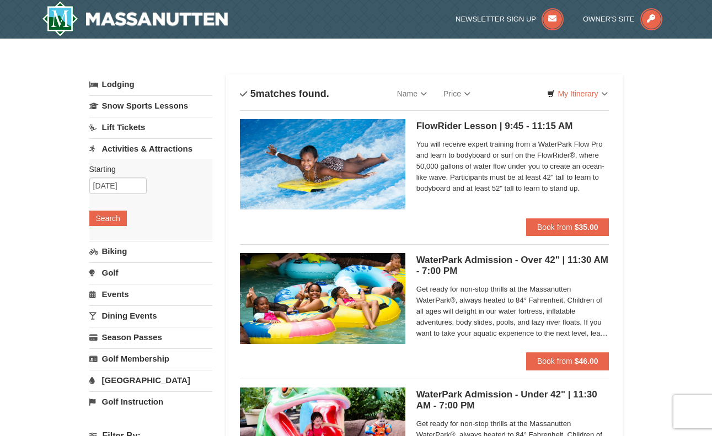
click at [114, 221] on button "Search" at bounding box center [108, 218] width 38 height 15
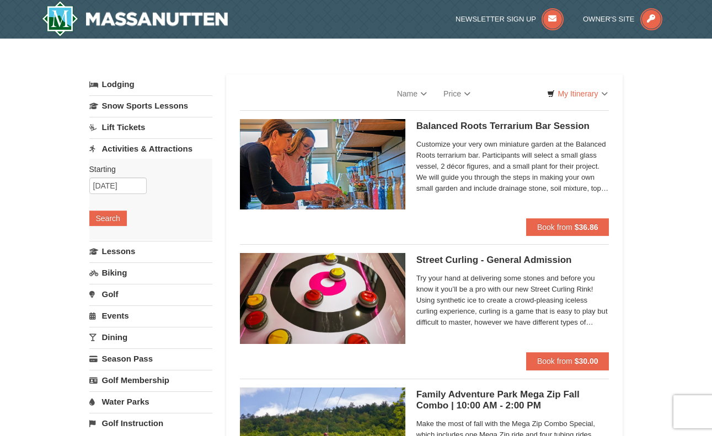
select select "9"
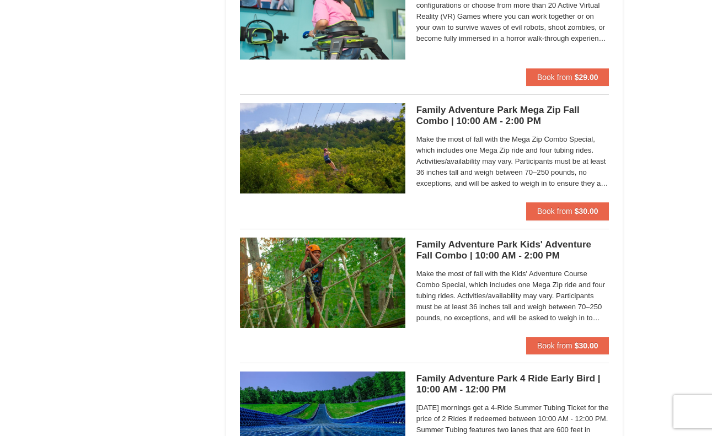
scroll to position [2702, 0]
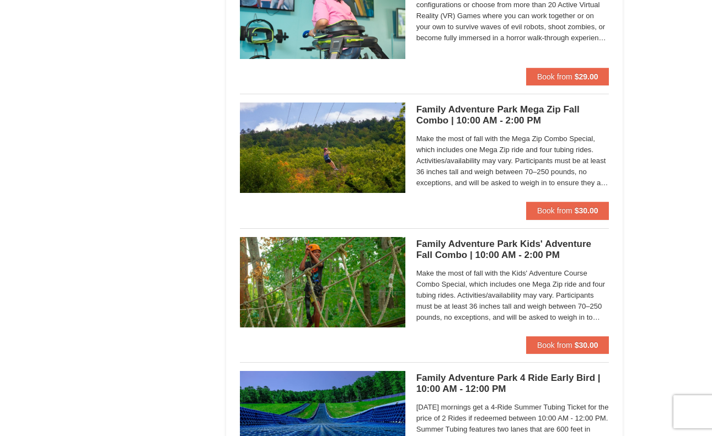
click at [519, 118] on h5 "Family Adventure Park Mega Zip Fall Combo | 10:00 AM - 2:00 PM Massanutten Fami…" at bounding box center [513, 115] width 193 height 22
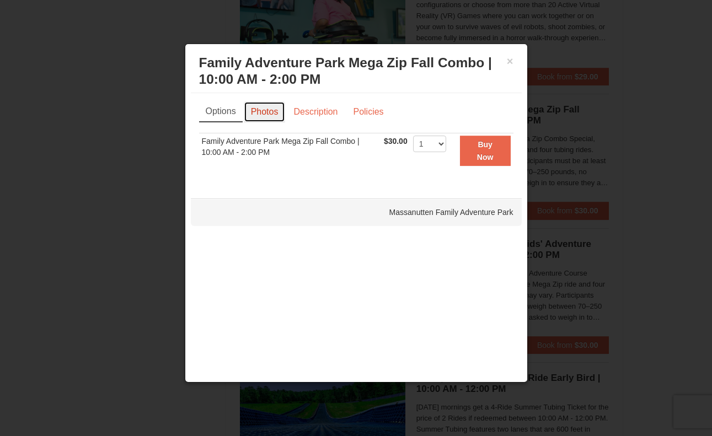
click at [260, 109] on link "Photos" at bounding box center [265, 112] width 42 height 21
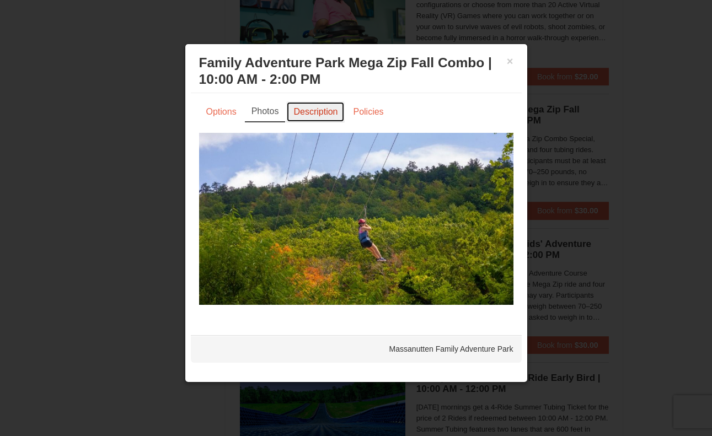
click at [313, 113] on link "Description" at bounding box center [315, 112] width 58 height 21
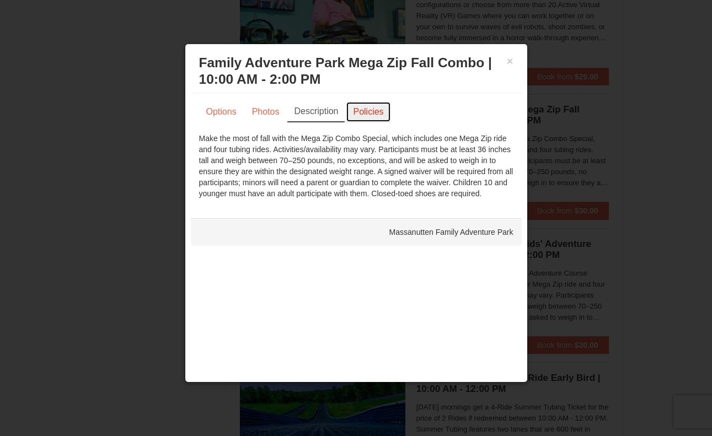
click at [364, 114] on link "Policies" at bounding box center [368, 112] width 45 height 21
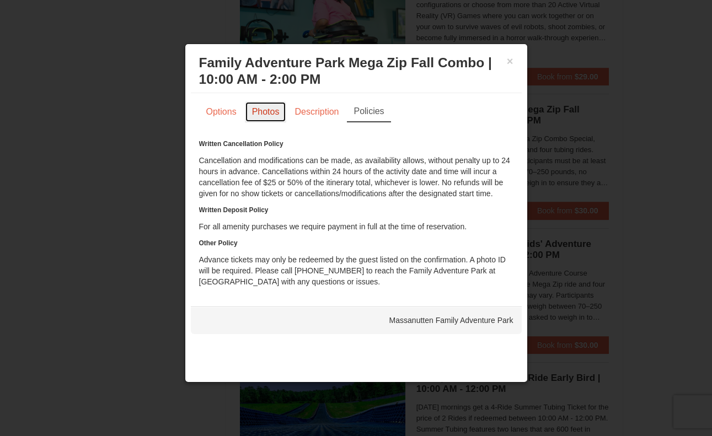
click at [271, 113] on link "Photos" at bounding box center [266, 112] width 42 height 21
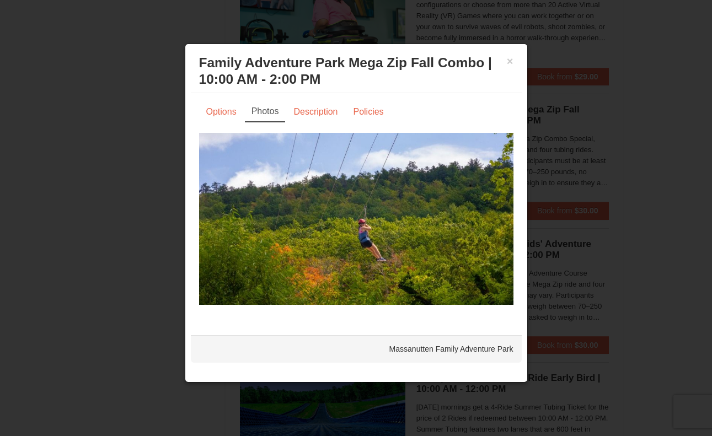
click at [511, 64] on button "×" at bounding box center [510, 61] width 7 height 11
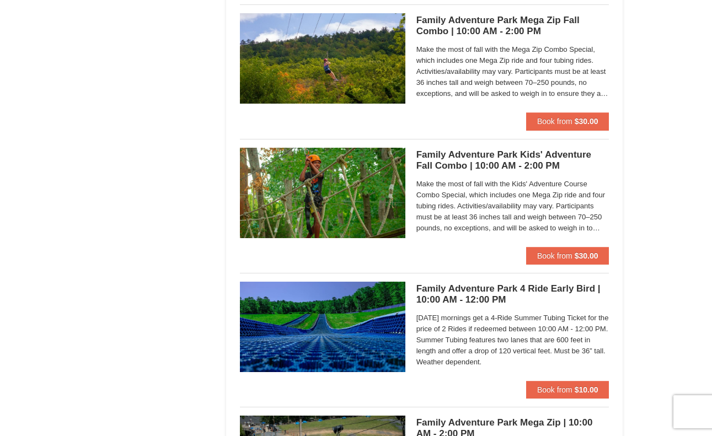
scroll to position [2793, 0]
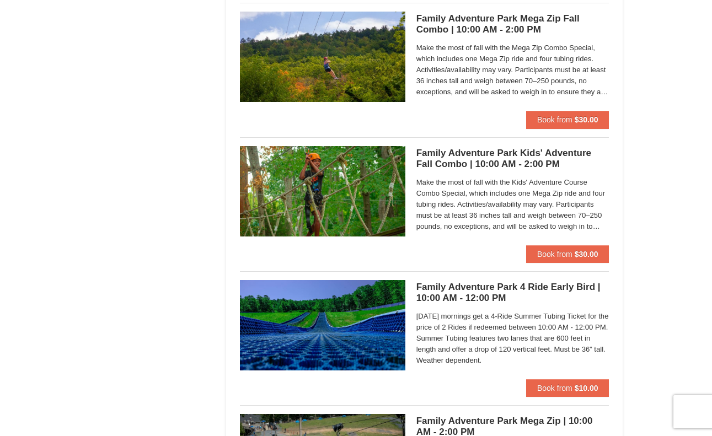
click at [462, 167] on h5 "Family Adventure Park Kids' Adventure Fall Combo | 10:00 AM - 2:00 PM Massanutt…" at bounding box center [513, 159] width 193 height 22
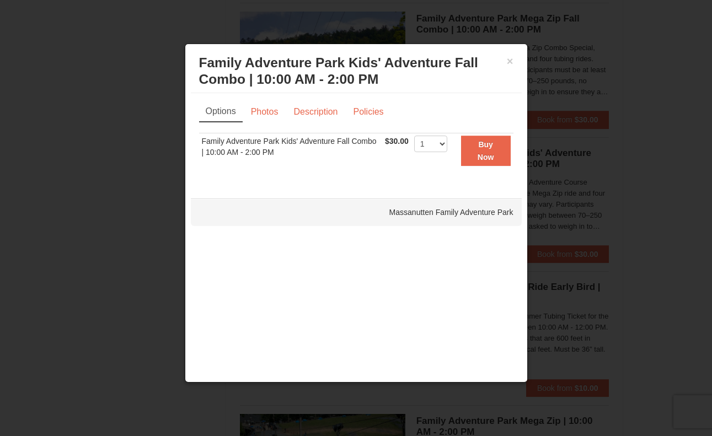
click at [268, 113] on link "Photos" at bounding box center [265, 112] width 42 height 21
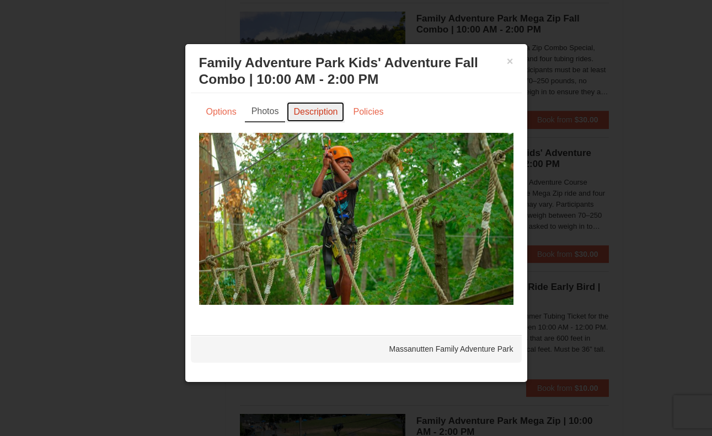
click at [328, 111] on link "Description" at bounding box center [315, 112] width 58 height 21
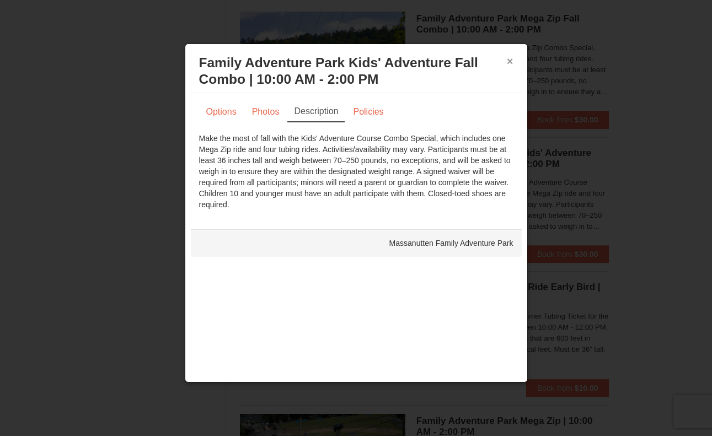
click at [512, 63] on button "×" at bounding box center [510, 61] width 7 height 11
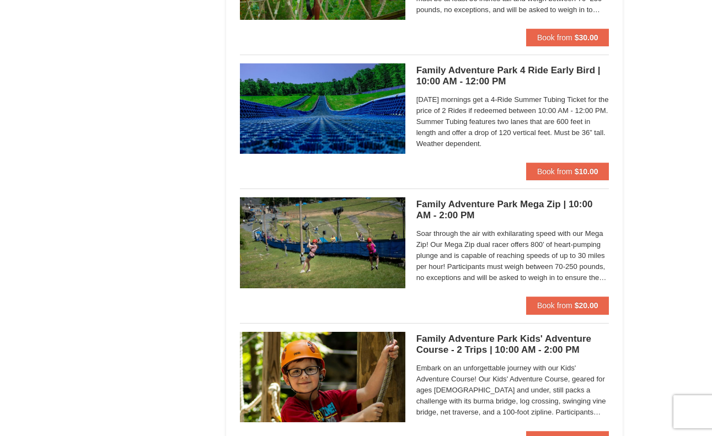
scroll to position [3010, 0]
click at [580, 207] on h5 "Family Adventure Park Mega Zip | 10:00 AM - 2:00 PM Massanutten Family Adventur…" at bounding box center [513, 210] width 193 height 22
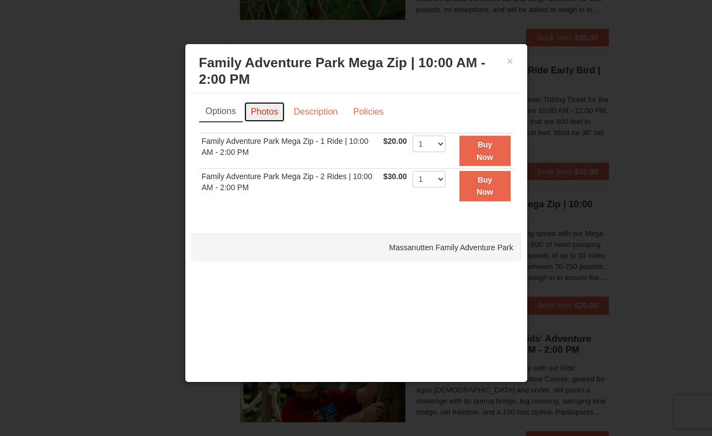
click at [264, 113] on link "Photos" at bounding box center [265, 112] width 42 height 21
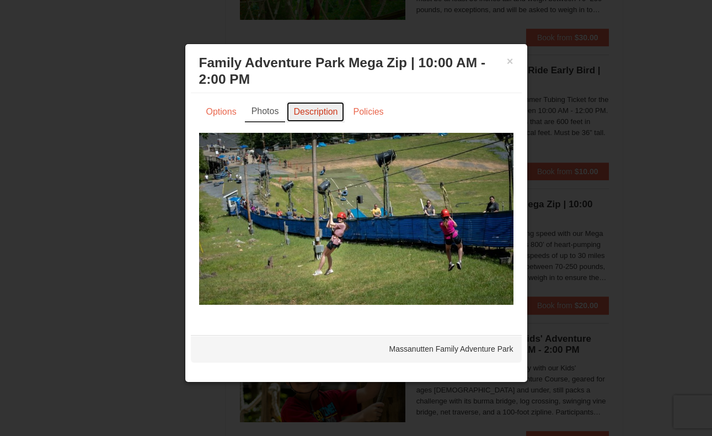
click at [316, 114] on link "Description" at bounding box center [315, 112] width 58 height 21
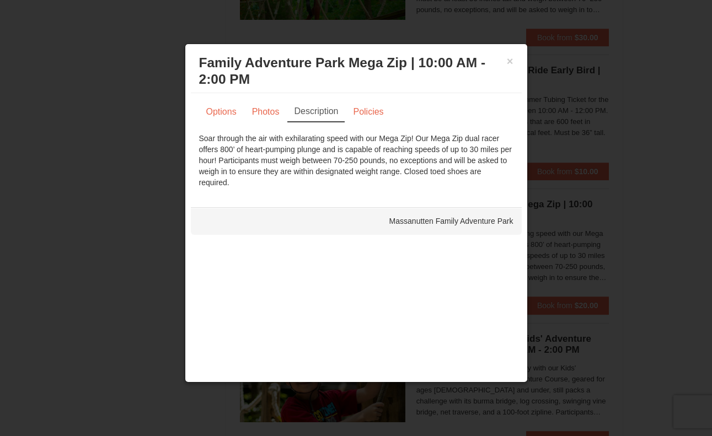
click at [371, 113] on link "Policies" at bounding box center [368, 112] width 45 height 21
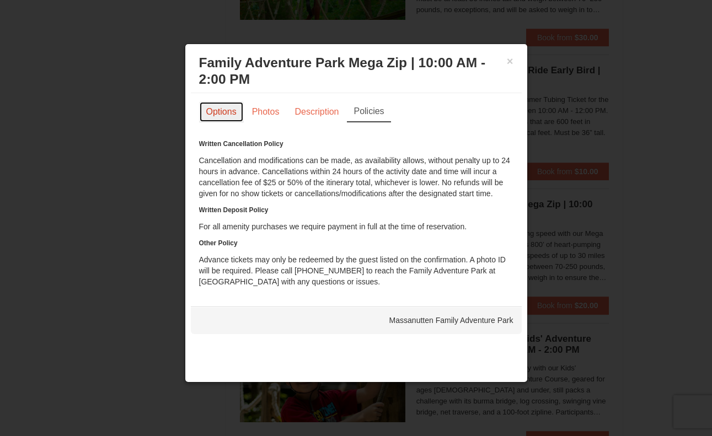
click at [218, 115] on link "Options" at bounding box center [221, 112] width 45 height 21
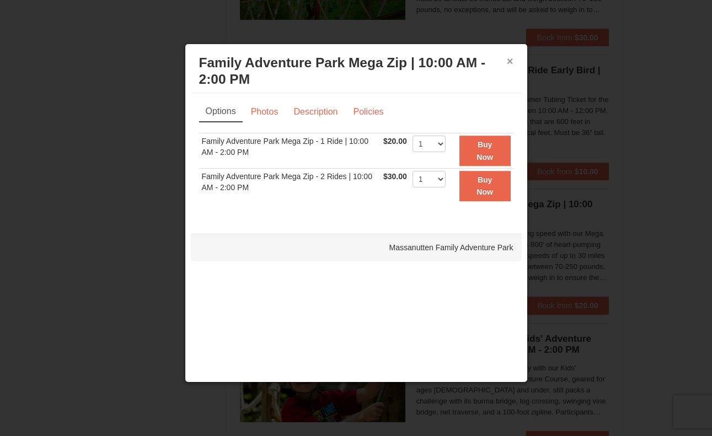
click at [510, 63] on button "×" at bounding box center [510, 61] width 7 height 11
